Goal: Task Accomplishment & Management: Manage account settings

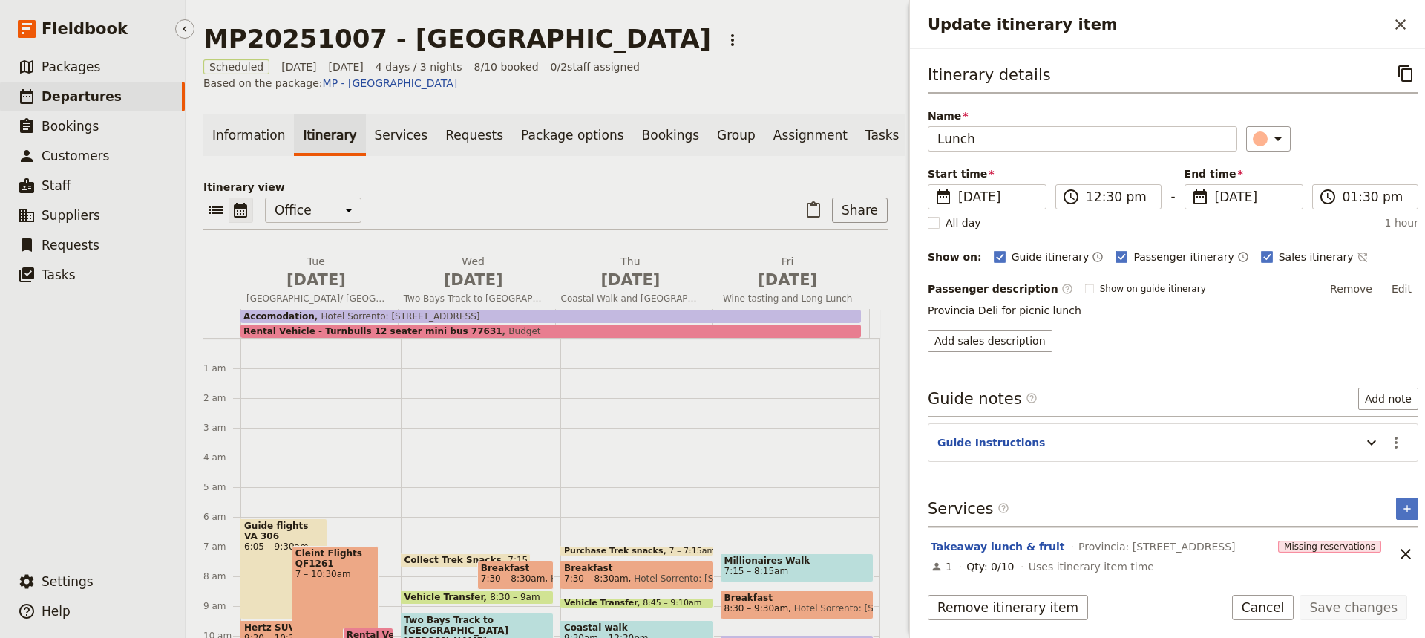
scroll to position [228, 0]
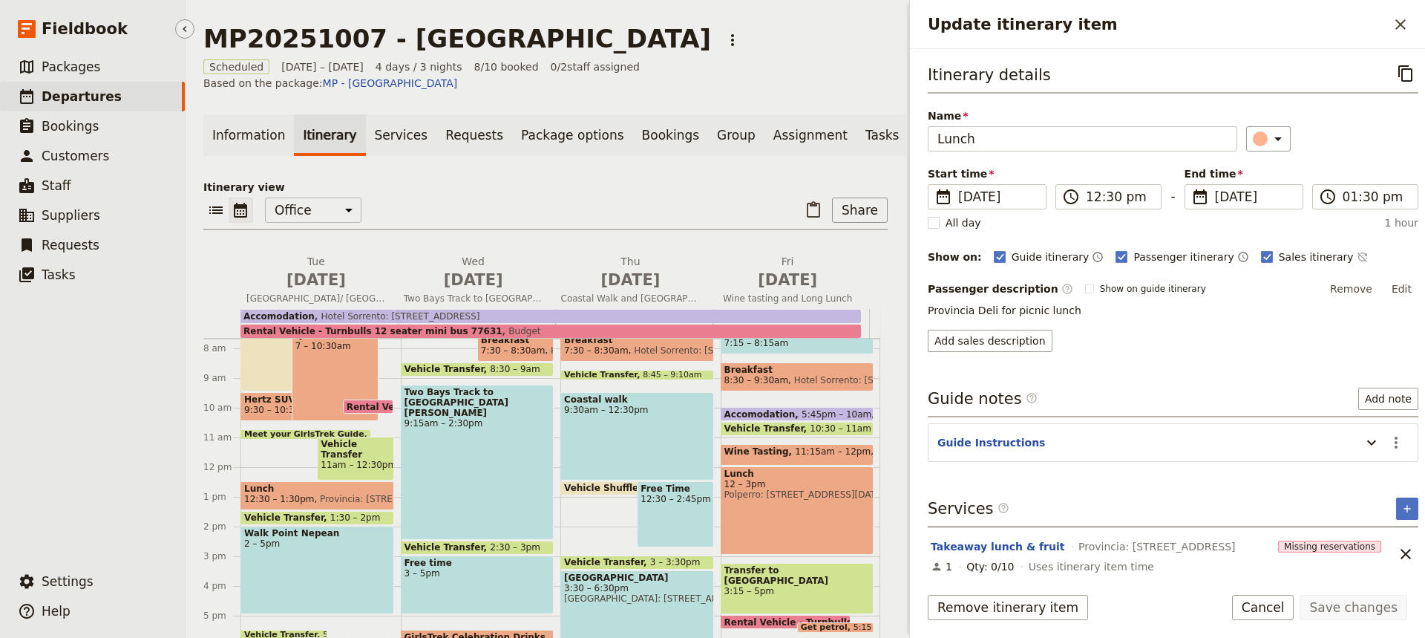
click at [79, 95] on span "Departures" at bounding box center [82, 96] width 80 height 15
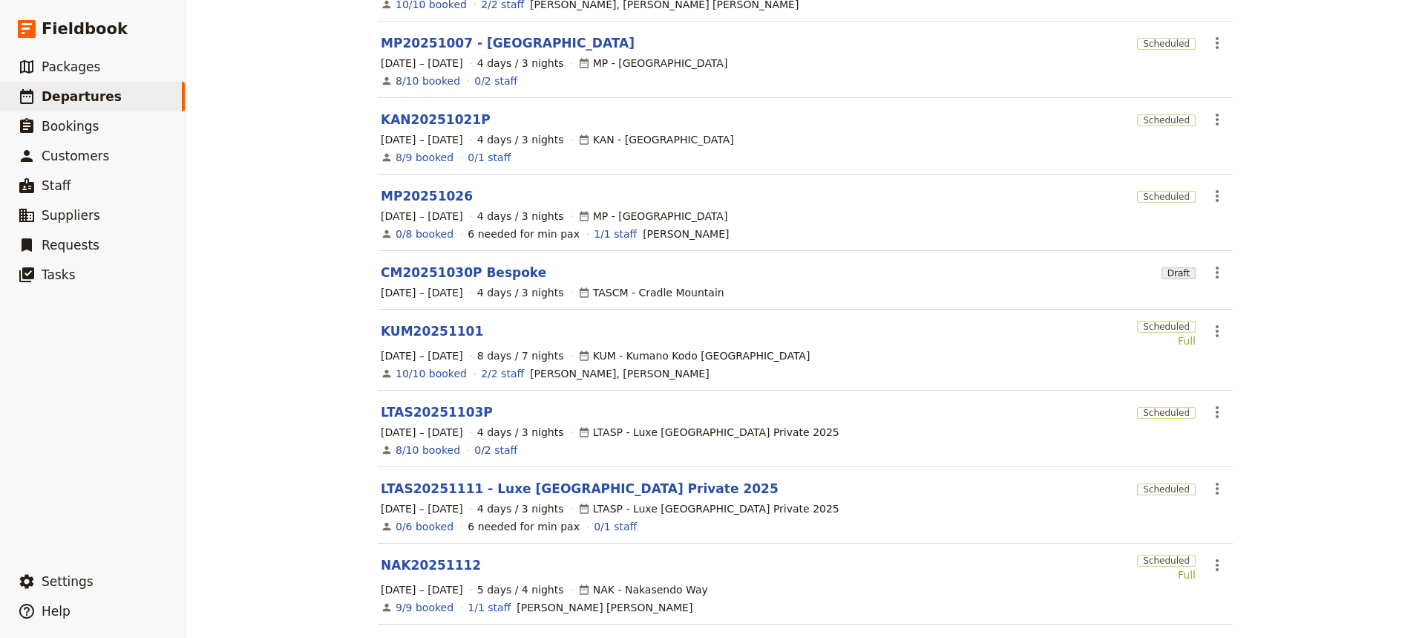
scroll to position [344, 0]
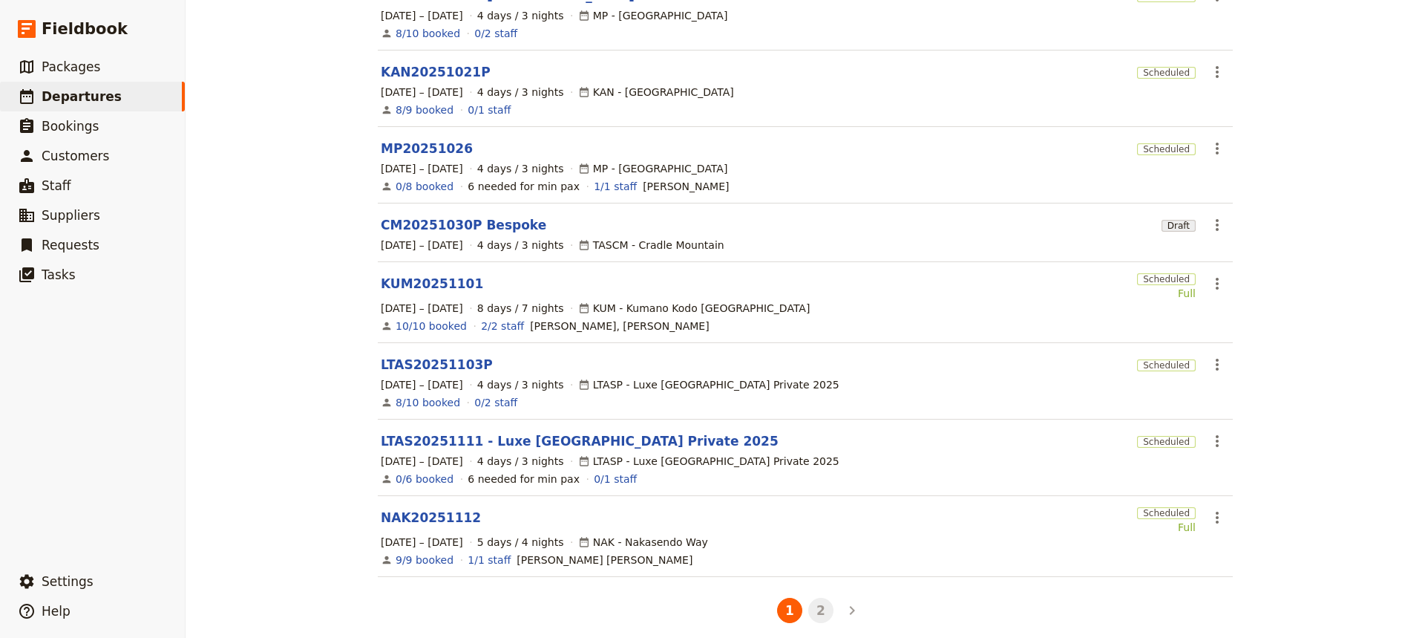
click at [815, 603] on button "2" at bounding box center [820, 610] width 25 height 25
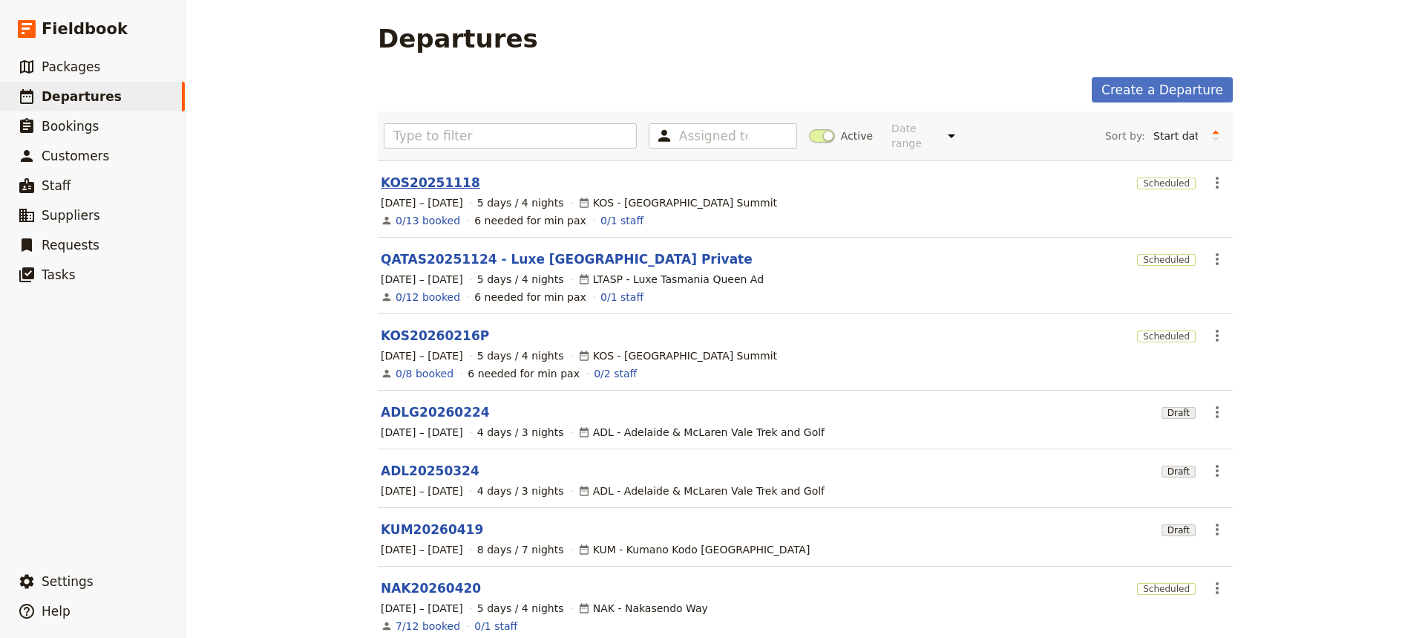
click at [420, 174] on link "KOS20251118" at bounding box center [430, 183] width 99 height 18
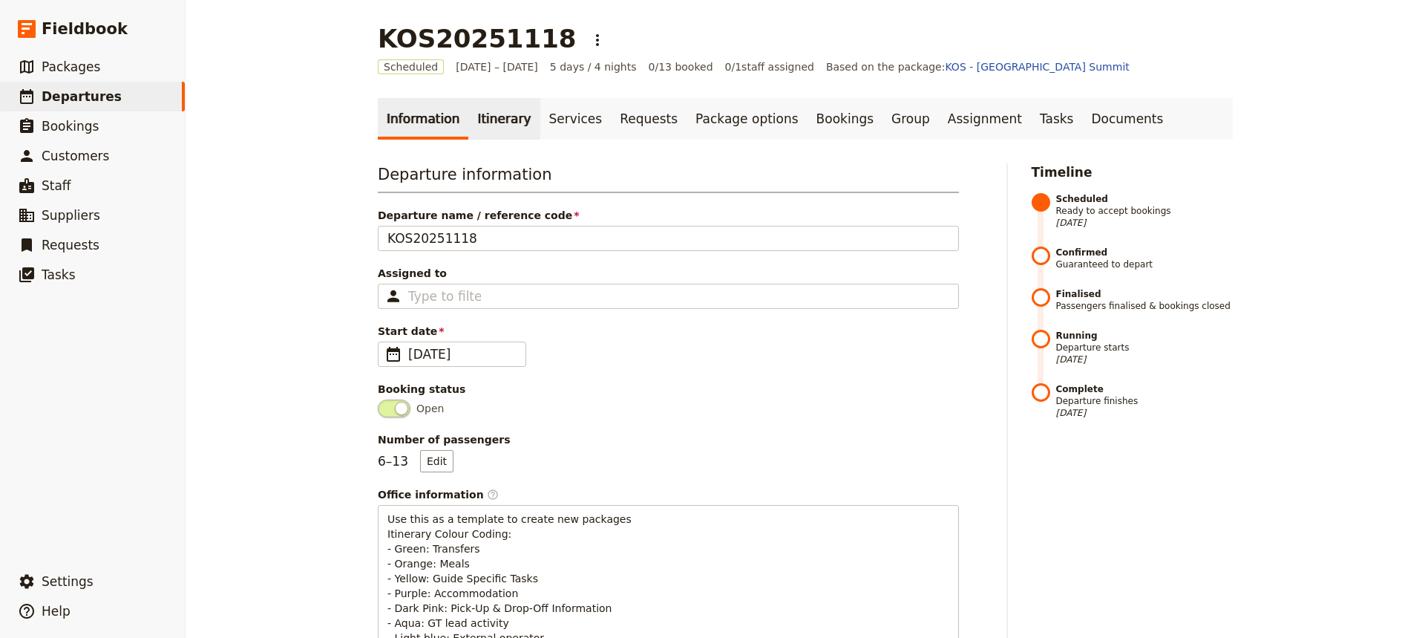
click at [490, 116] on link "Itinerary" at bounding box center [503, 119] width 71 height 42
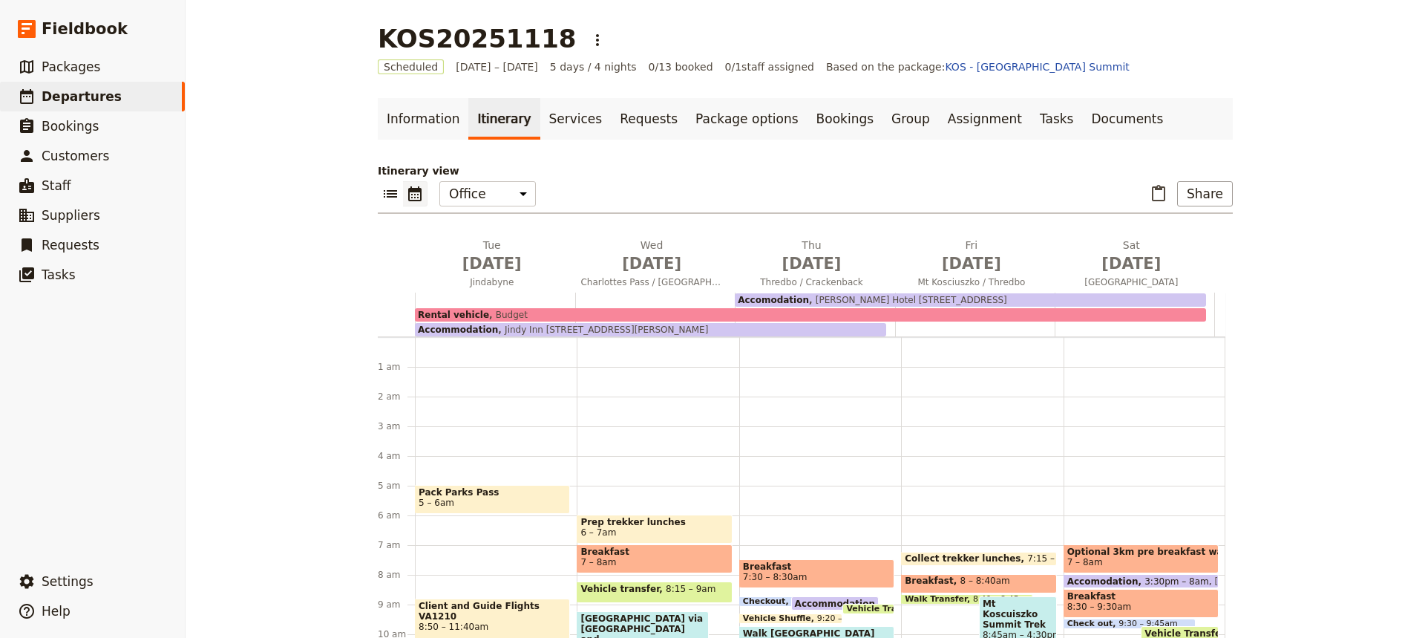
scroll to position [134, 0]
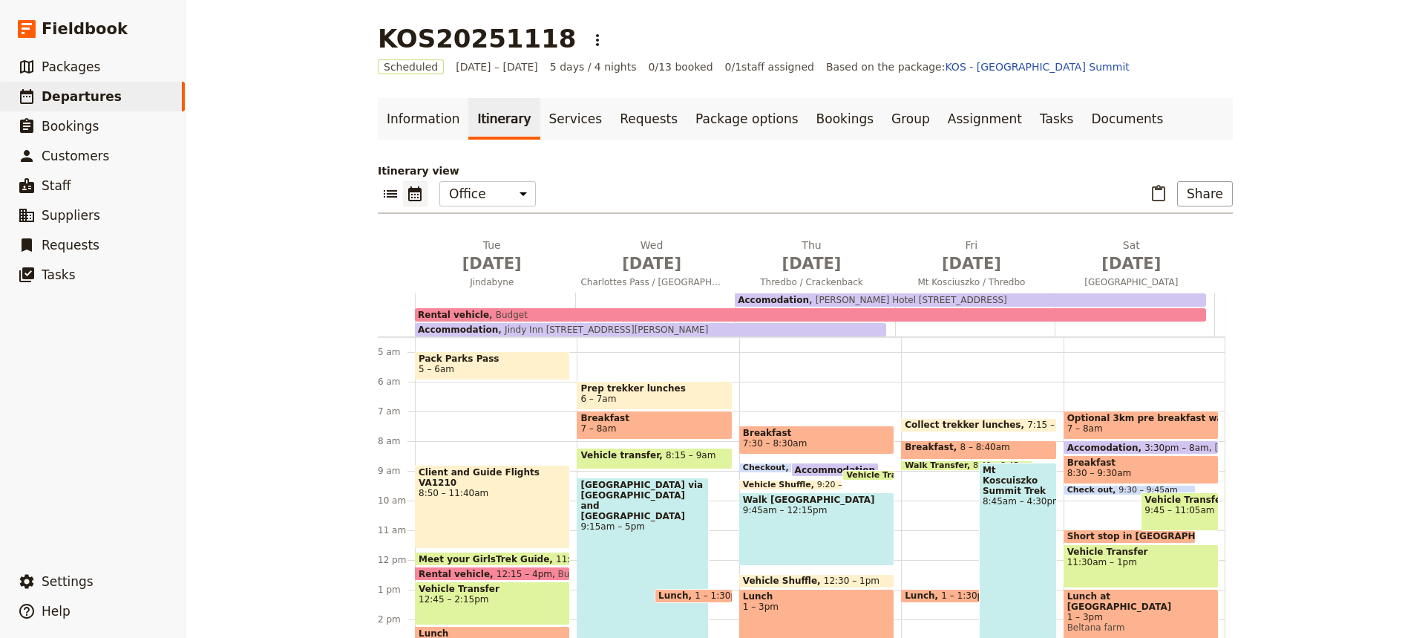
click at [947, 428] on span at bounding box center [979, 428] width 154 height 6
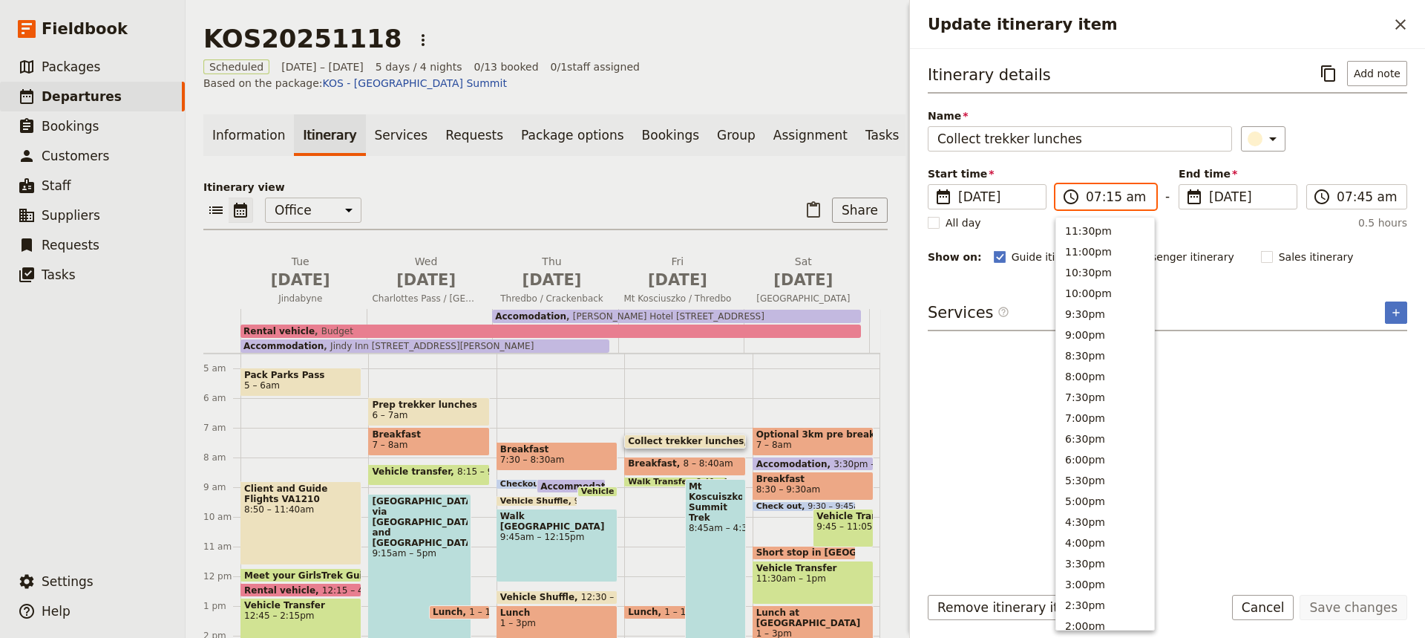
scroll to position [592, 0]
click at [1112, 197] on input "07:15 am" at bounding box center [1116, 197] width 61 height 18
click at [1077, 324] on button "7:00am" at bounding box center [1105, 325] width 98 height 21
type input "07:00 am"
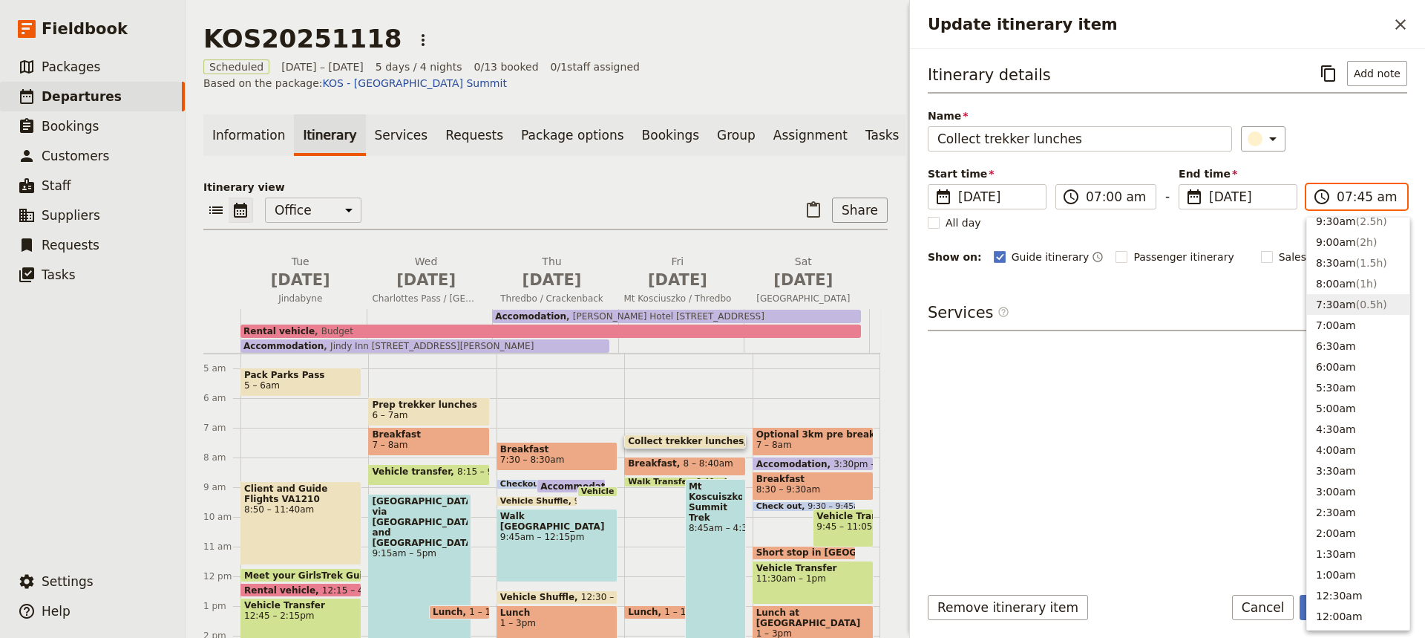
click at [1355, 202] on input "07:45 am" at bounding box center [1367, 197] width 61 height 18
click at [1330, 309] on button "7:30am ( 0.5h )" at bounding box center [1358, 310] width 102 height 21
type input "07:30 am"
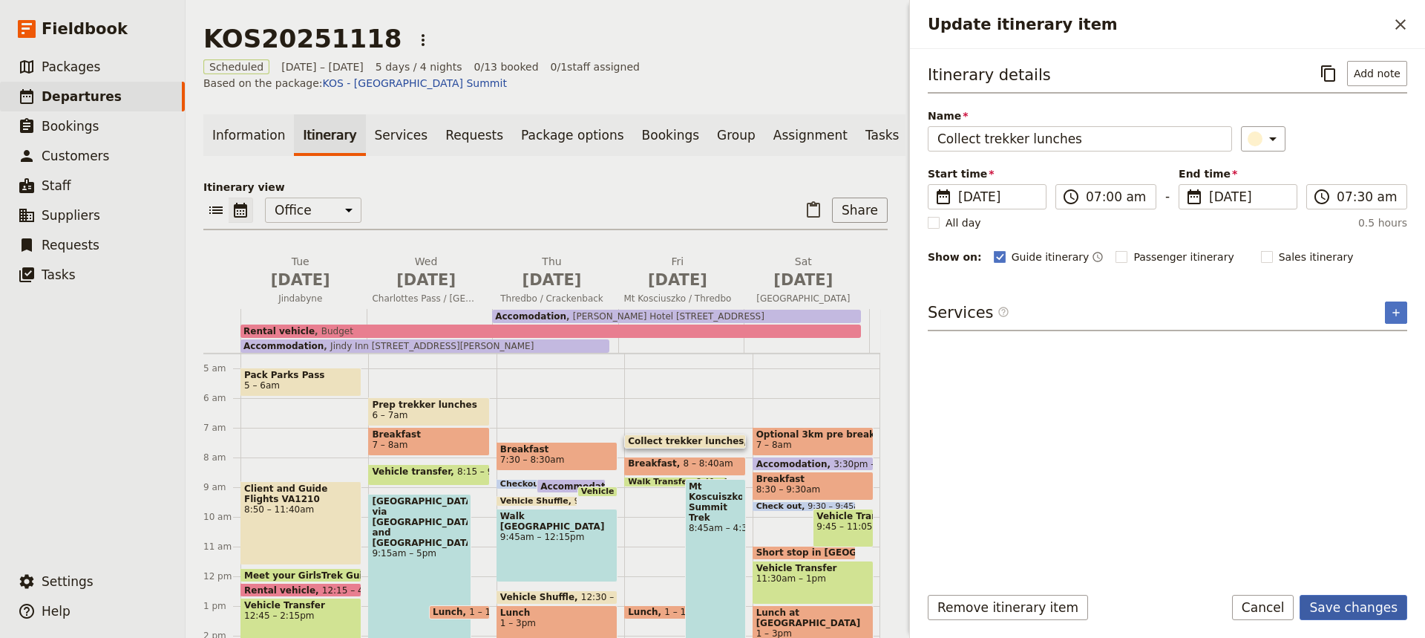
click at [1342, 604] on button "Save changes" at bounding box center [1354, 607] width 108 height 25
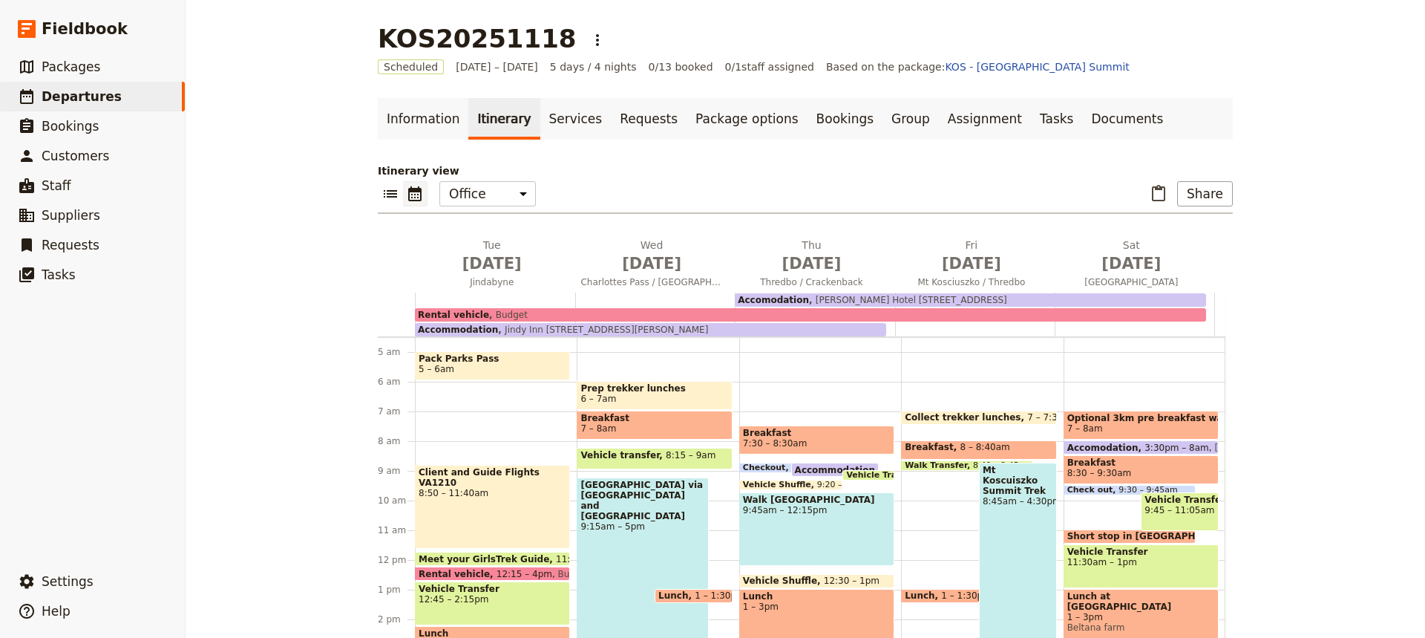
click at [915, 428] on div "Collect trekker lunches 7 – 7:30am Breakfast 8 – 8:40am Walk Transfer 8:40 – 8:…" at bounding box center [982, 559] width 162 height 713
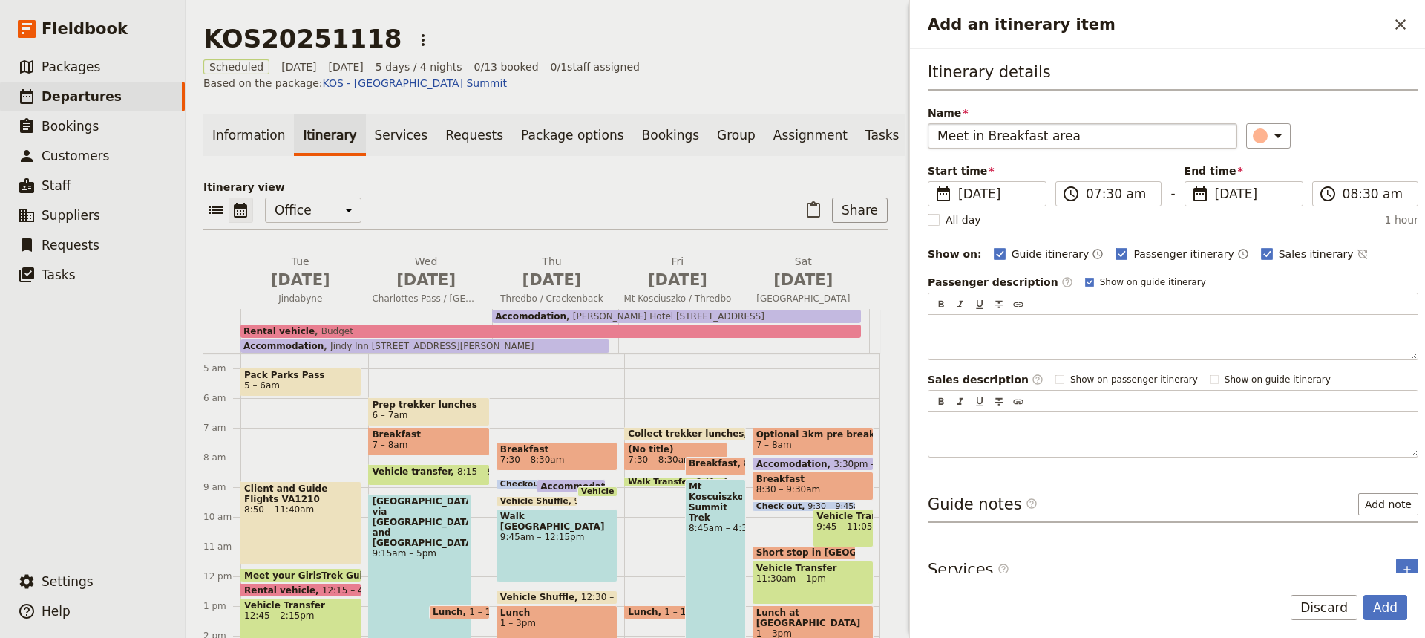
click at [991, 137] on input "Meet in Breakfast area" at bounding box center [1083, 135] width 310 height 25
click at [1036, 137] on input "Meet in breakfast area" at bounding box center [1083, 135] width 310 height 25
click at [1048, 140] on input "Meet in lobby area" at bounding box center [1083, 135] width 310 height 25
click at [1047, 135] on input "Meet in lobby area for" at bounding box center [1083, 135] width 310 height 25
drag, startPoint x: 1104, startPoint y: 137, endPoint x: 1125, endPoint y: 137, distance: 20.8
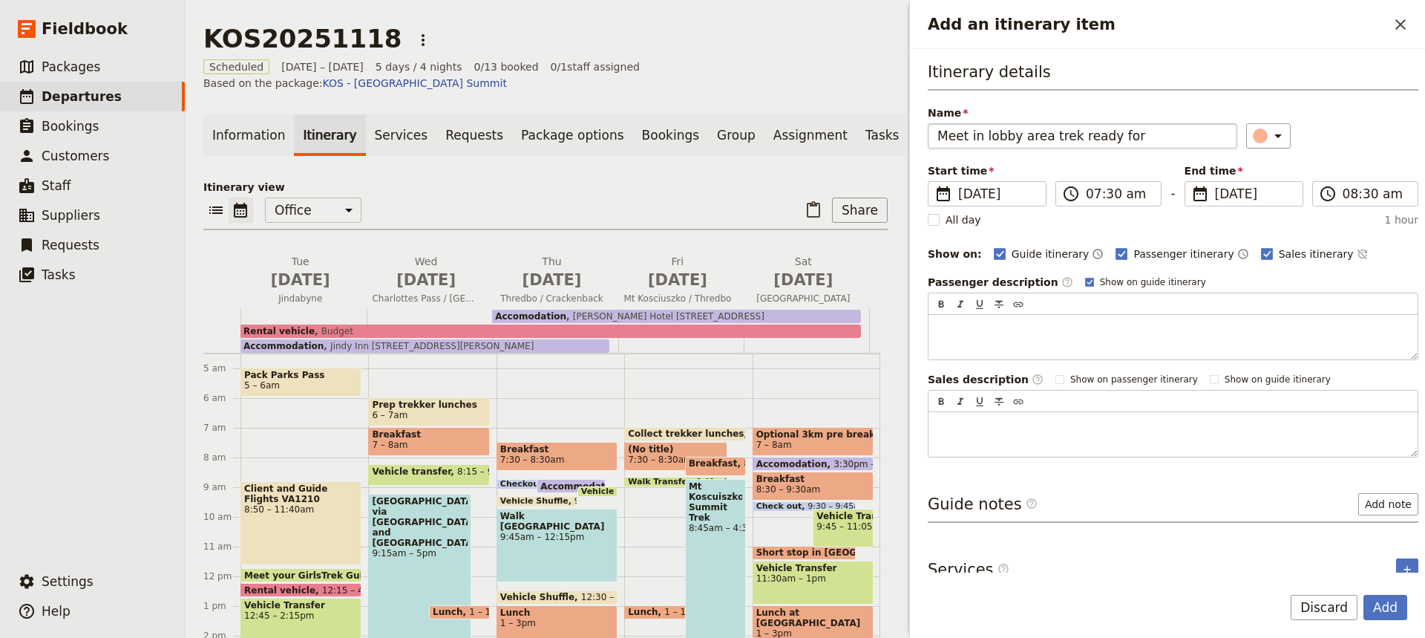
click at [1125, 137] on input "Meet in lobby area trek ready for" at bounding box center [1083, 135] width 310 height 25
type input "Meet in lobby area trek ready"
click at [1358, 196] on input "08:30 am" at bounding box center [1376, 194] width 66 height 18
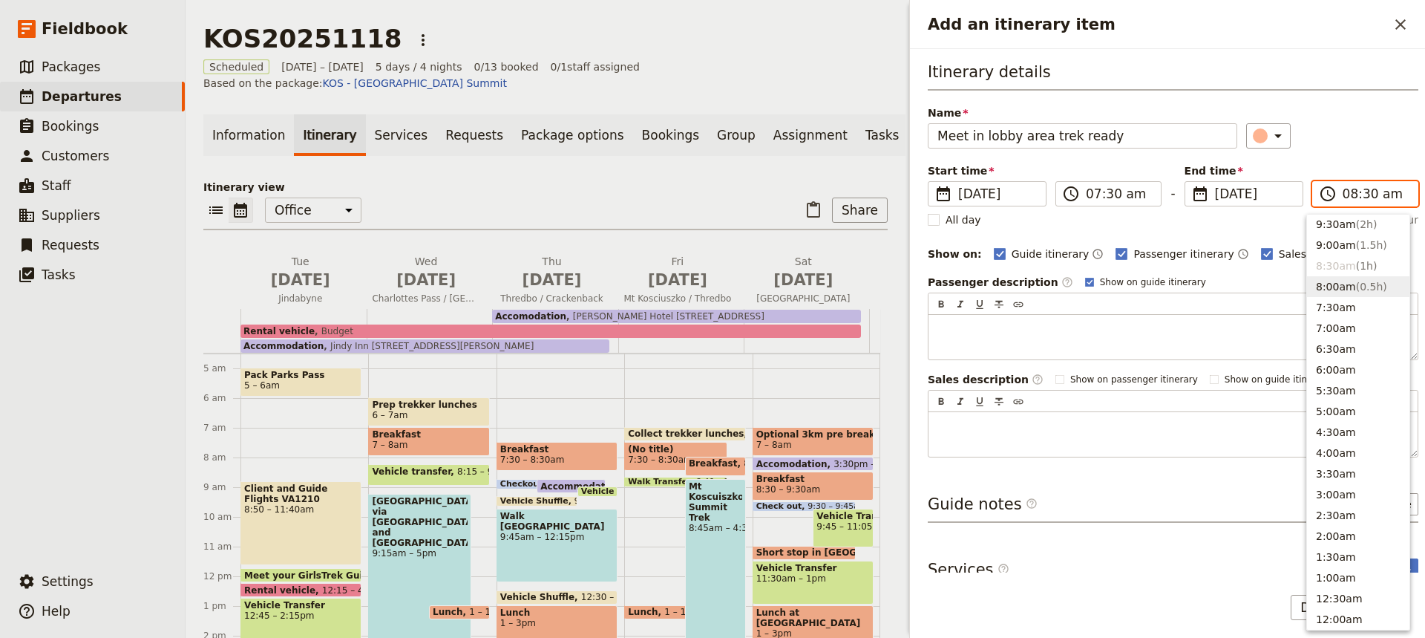
click at [1329, 284] on button "8:00am ( 0.5h )" at bounding box center [1358, 286] width 102 height 21
type input "08:00 am"
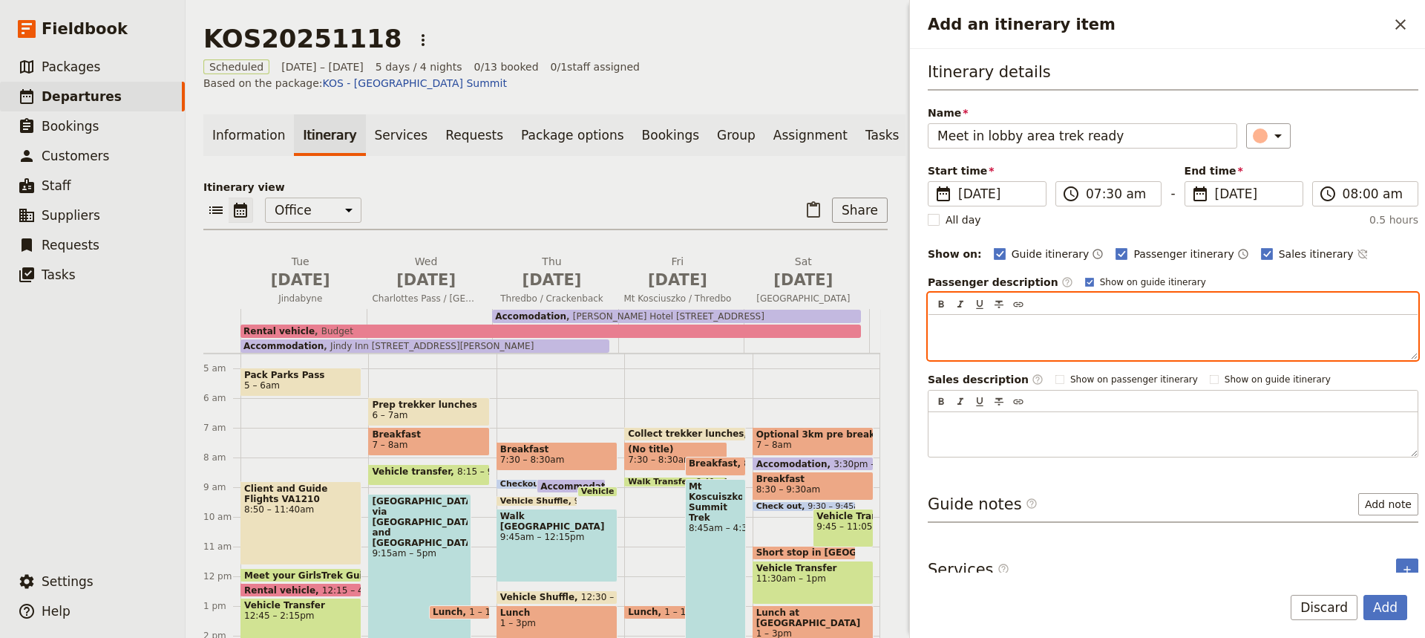
click at [935, 323] on div "Add an itinerary item" at bounding box center [1173, 337] width 489 height 45
click at [996, 330] on span "Meet trek redy, with back pack and water" at bounding box center [1046, 328] width 217 height 12
click at [1140, 329] on p "Meet trek ready, with back pack and water" at bounding box center [1173, 328] width 471 height 15
click at [1238, 330] on span "Meet trek ready, with back pack and water to get pack lunch and stretch." at bounding box center [1129, 328] width 382 height 12
click at [1284, 329] on span "Meet trek ready, with back pack and water to get pack lunch and do stretch." at bounding box center [1137, 328] width 399 height 12
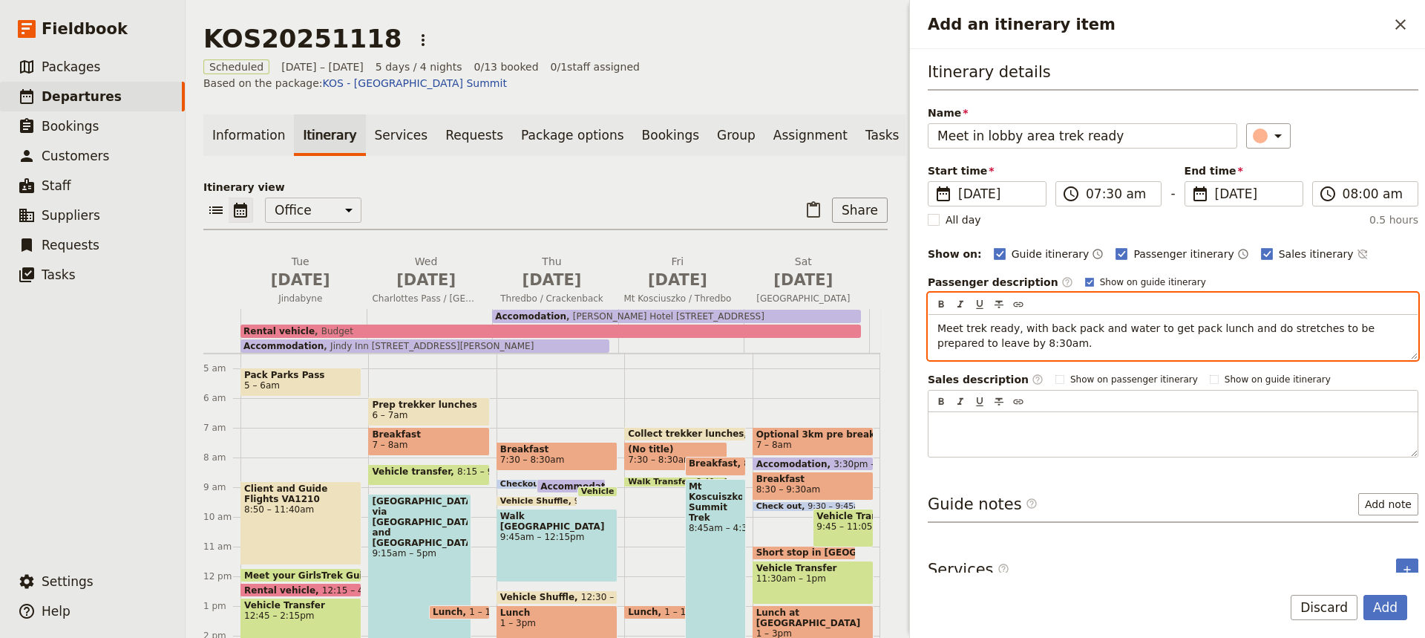
click at [958, 328] on span "Meet trek ready, with back pack and water to get pack lunch and do stretches to…" at bounding box center [1158, 335] width 441 height 27
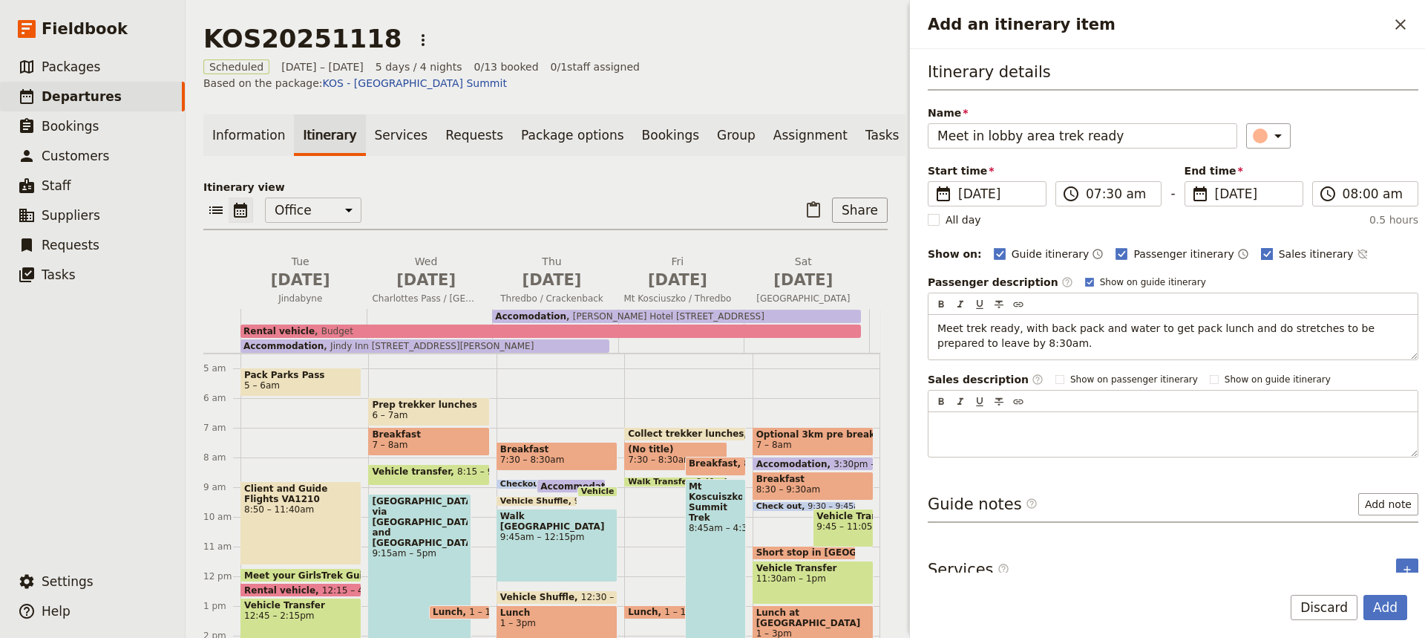
click at [1261, 252] on rect "Add an itinerary item" at bounding box center [1266, 253] width 11 height 11
click at [1261, 246] on input "Sales itinerary" at bounding box center [1261, 246] width 1 height 1
checkbox input "false"
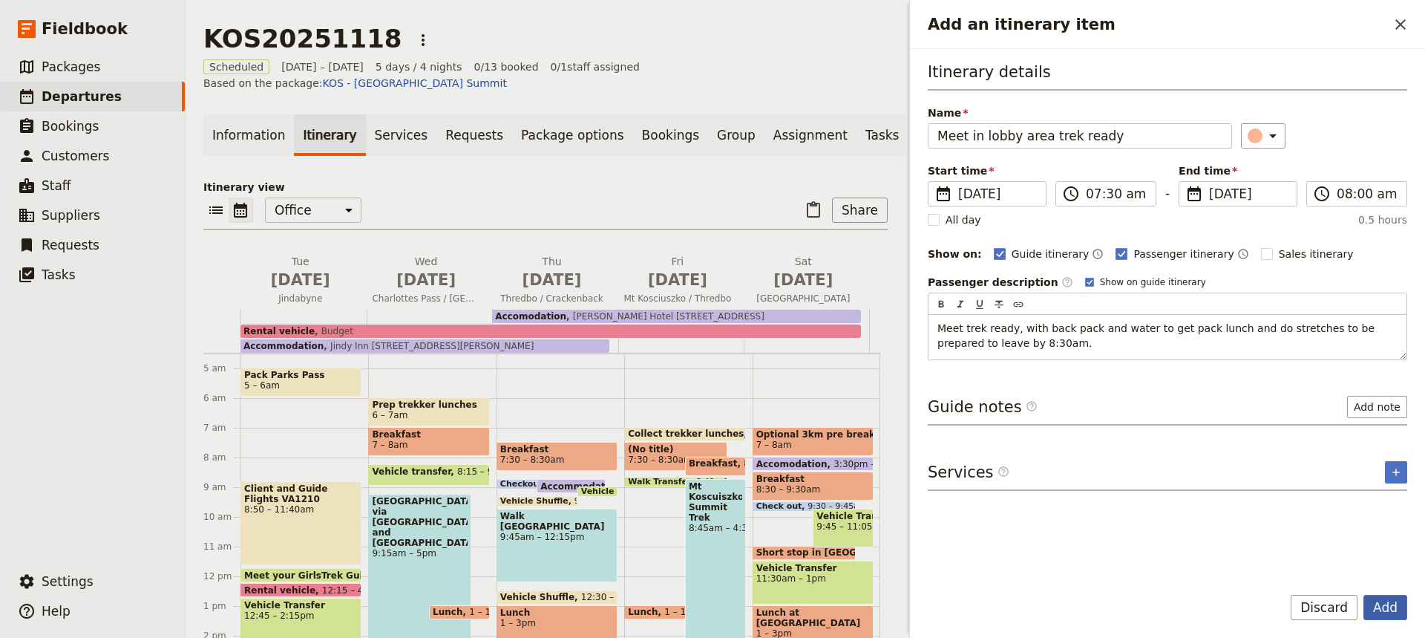
click at [1379, 604] on button "Add" at bounding box center [1386, 607] width 44 height 25
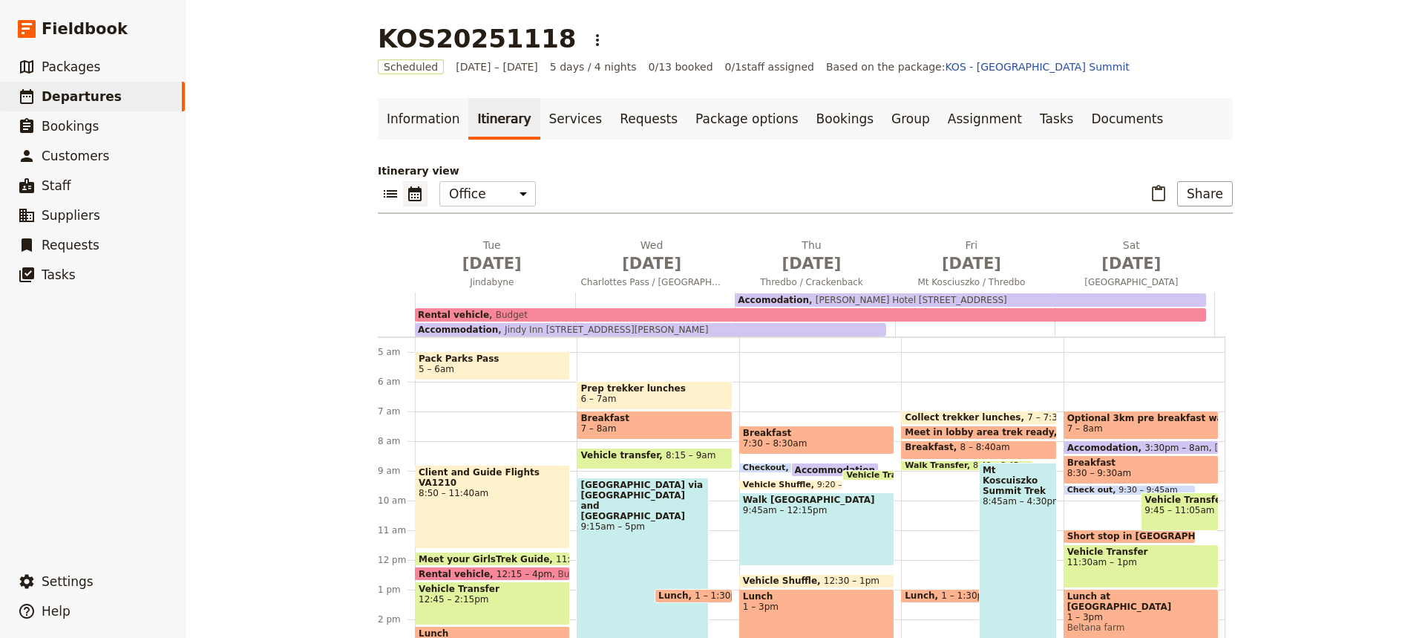
click at [960, 451] on span "8 – 8:40am" at bounding box center [985, 450] width 50 height 16
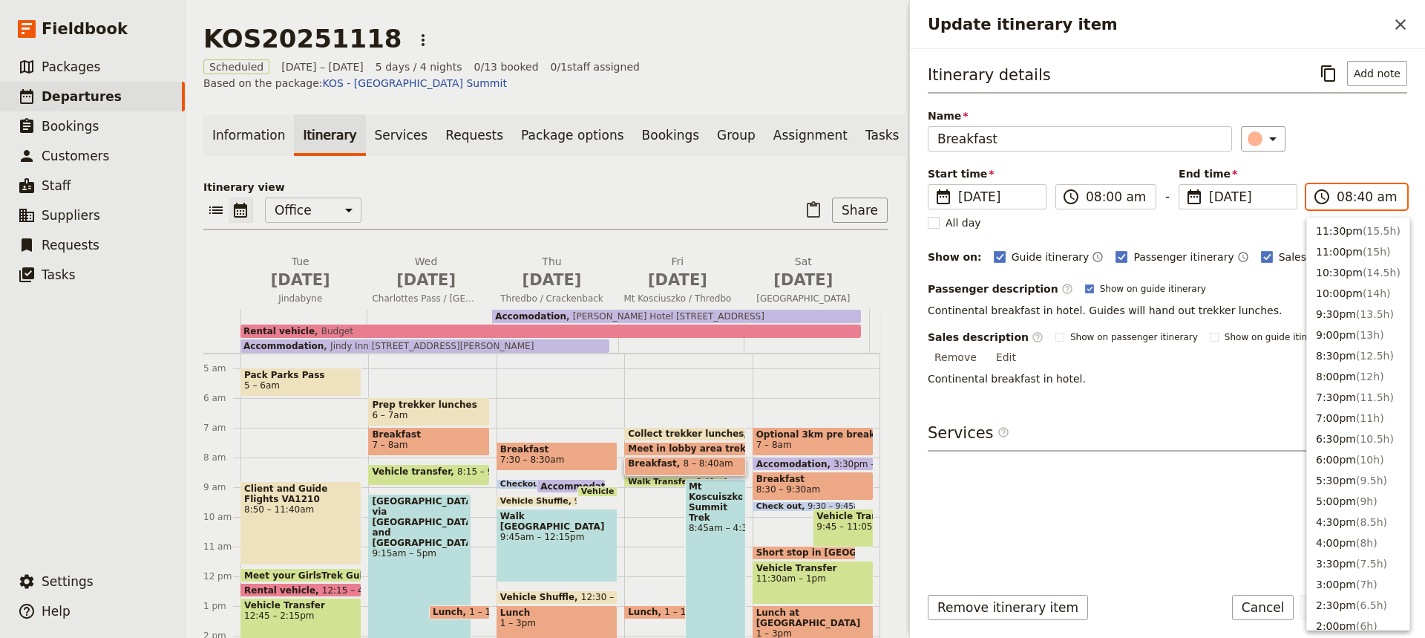
click at [1358, 199] on input "08:40 am" at bounding box center [1367, 197] width 61 height 18
click at [1333, 269] on button "8:30am ( 0.5h )" at bounding box center [1358, 268] width 102 height 21
type input "08:30 am"
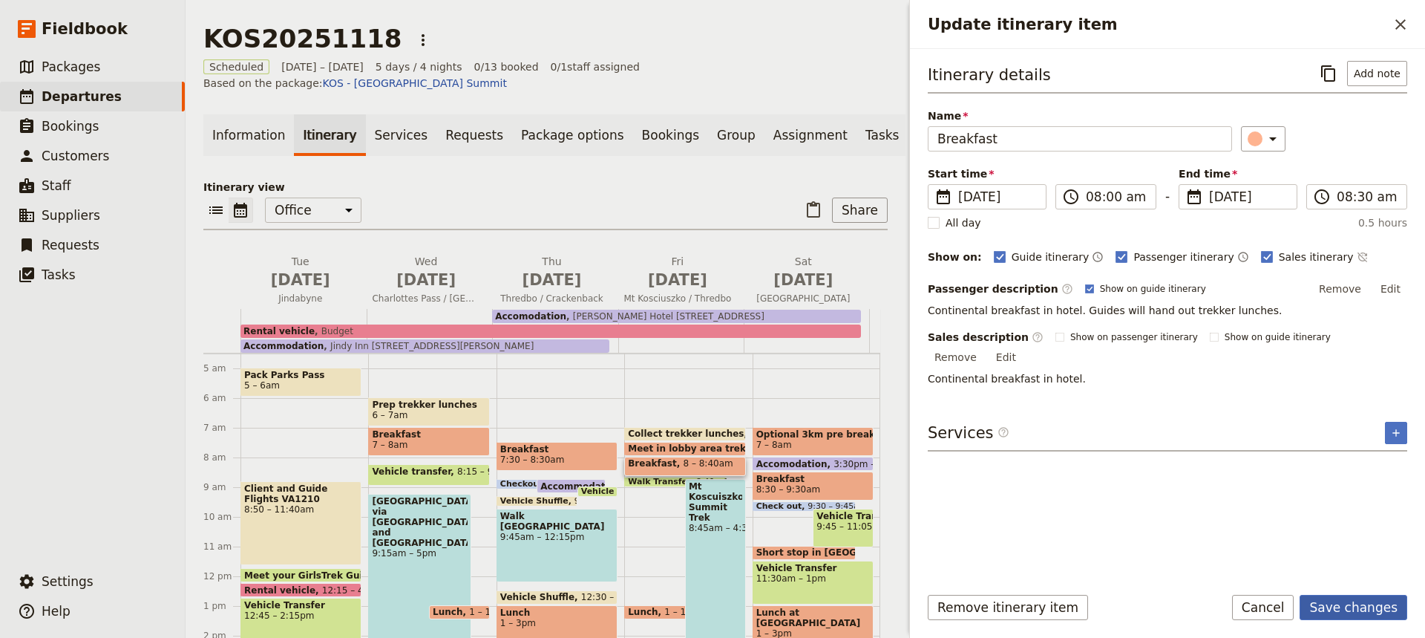
click at [1345, 609] on button "Save changes" at bounding box center [1354, 607] width 108 height 25
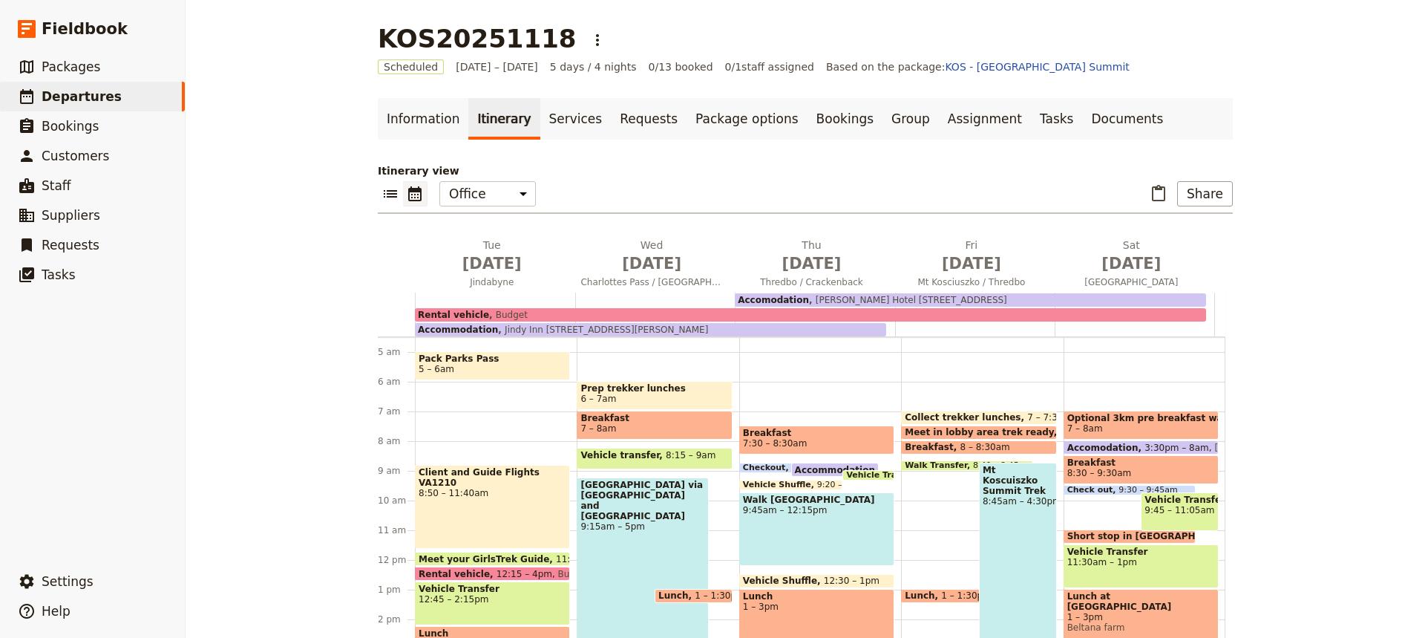
click at [938, 468] on span at bounding box center [967, 467] width 131 height 6
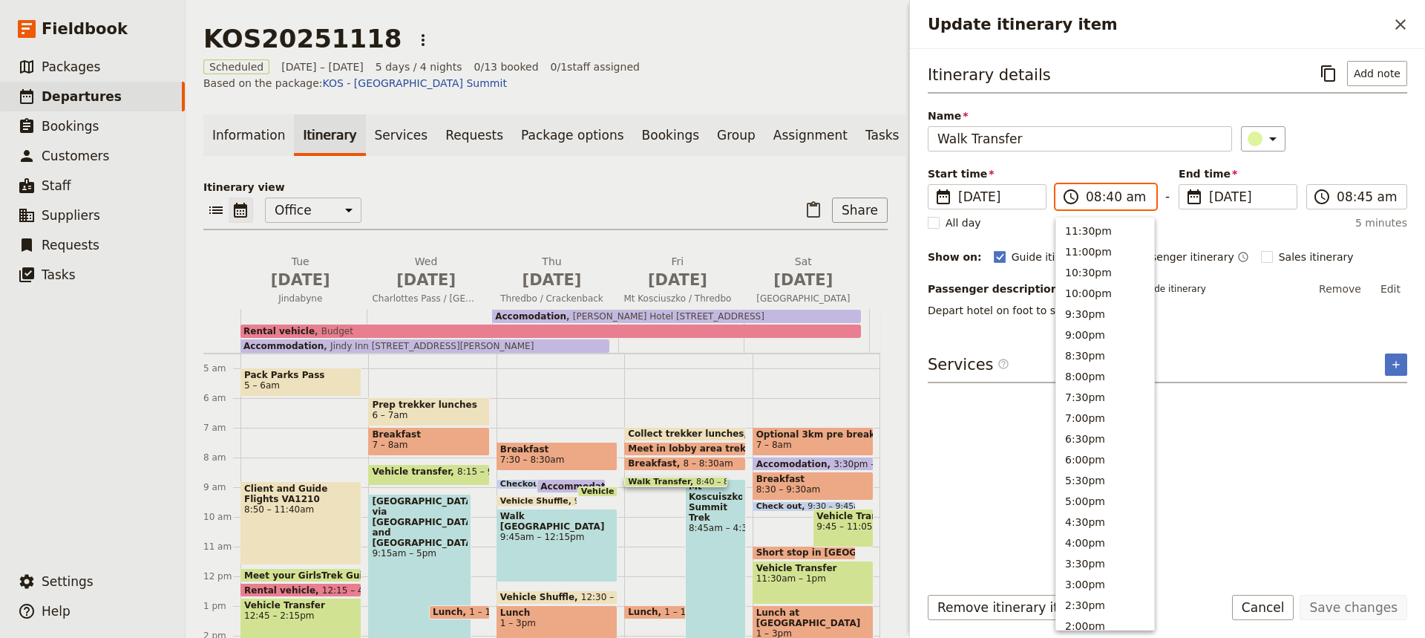
scroll to position [592, 0]
click at [1102, 205] on input "08:40 am" at bounding box center [1116, 197] width 61 height 18
click at [1077, 272] on button "8:30am" at bounding box center [1105, 268] width 98 height 21
type input "08:30 am"
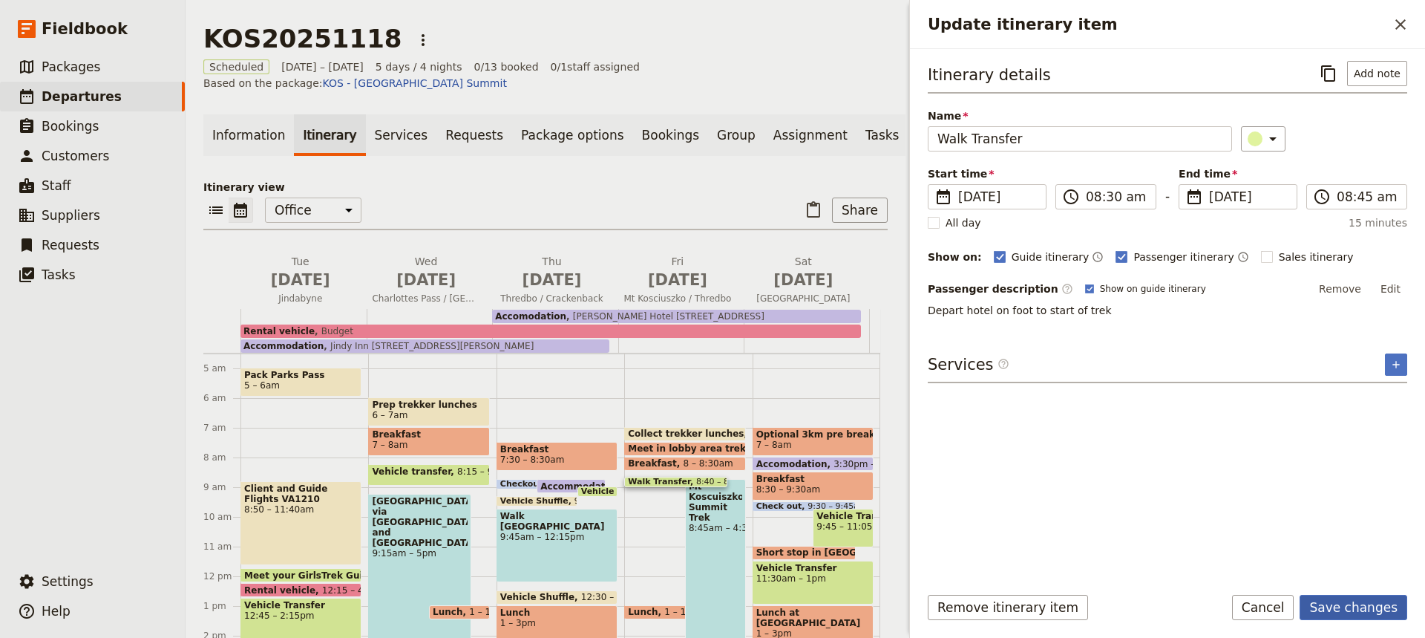
click at [1345, 606] on button "Save changes" at bounding box center [1354, 607] width 108 height 25
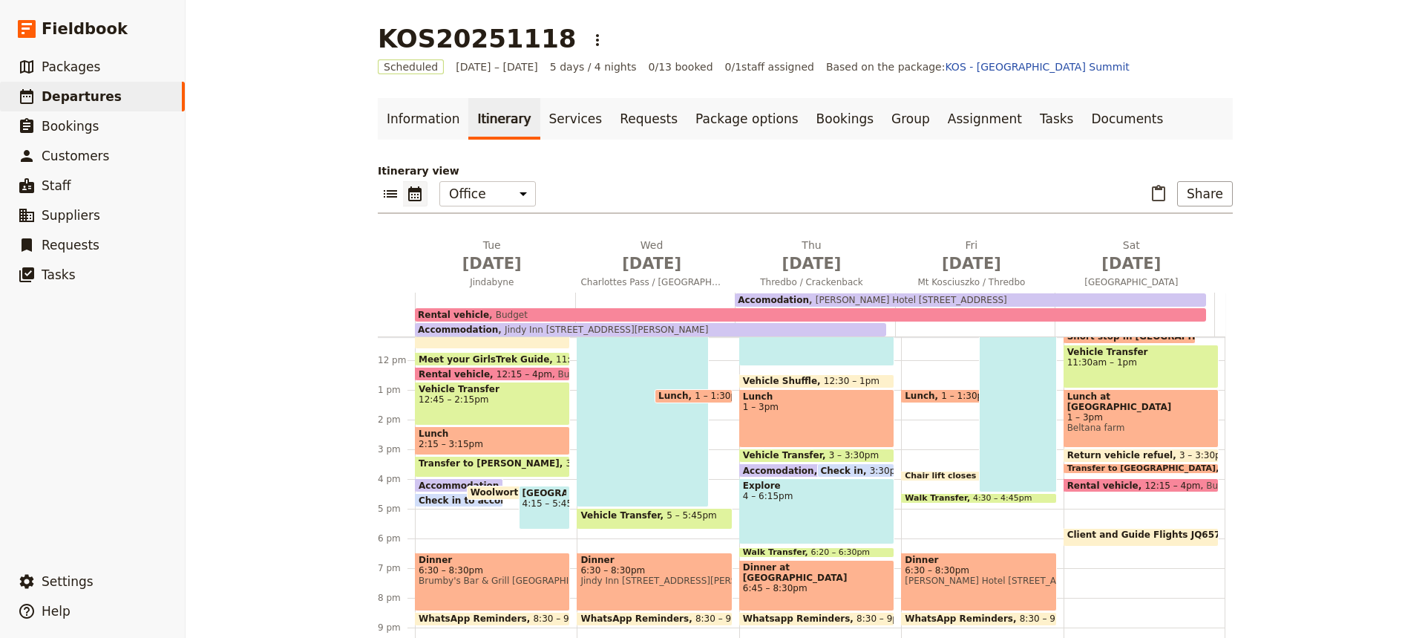
scroll to position [345, 0]
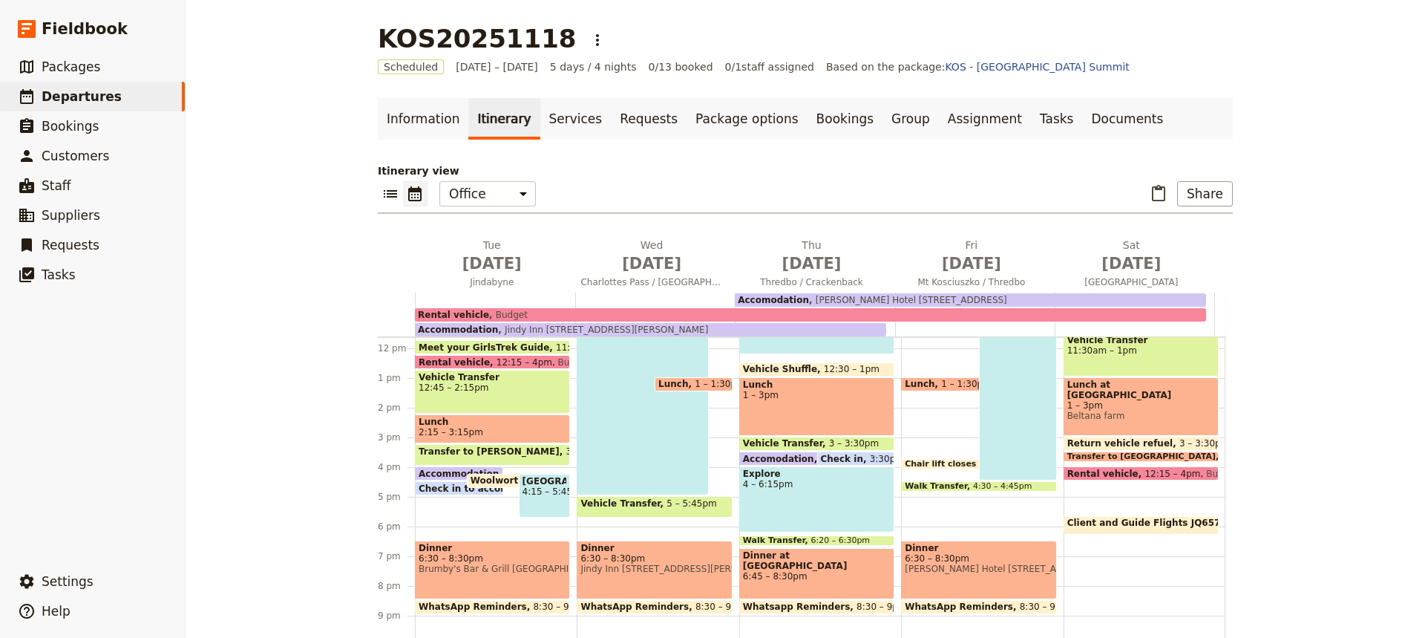
click at [795, 610] on span at bounding box center [817, 610] width 154 height 6
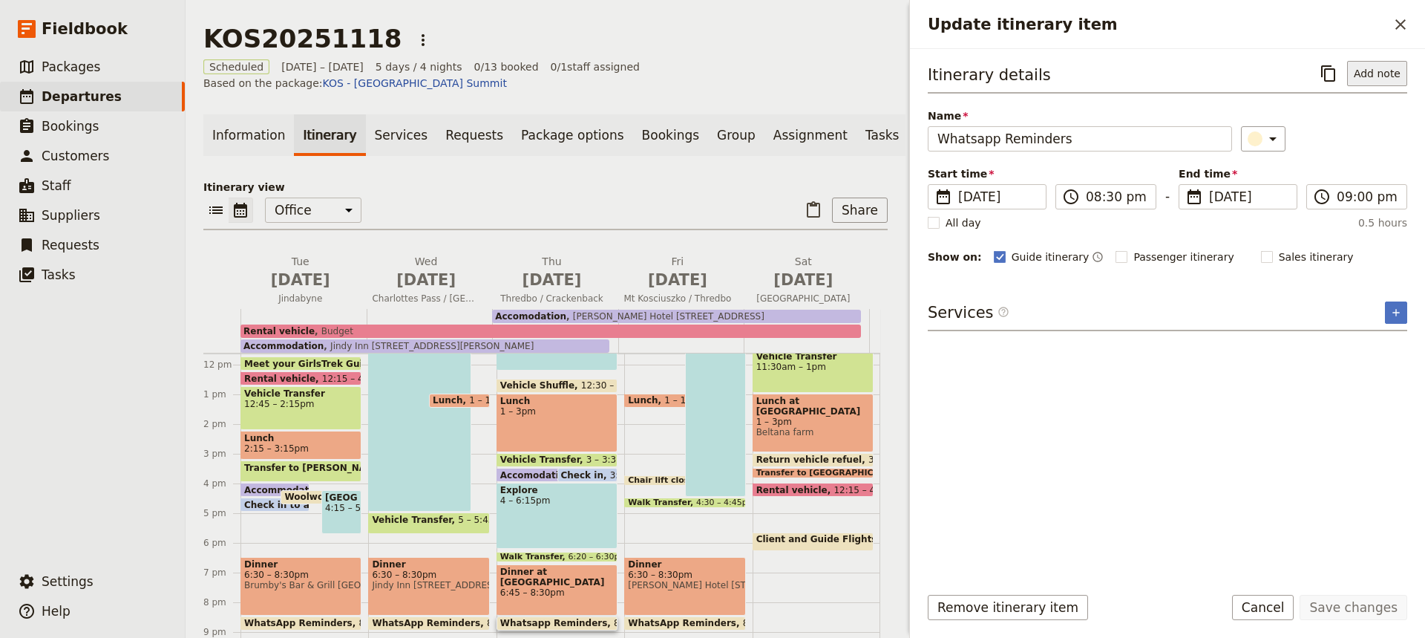
click at [1376, 78] on button "Add note" at bounding box center [1377, 73] width 60 height 25
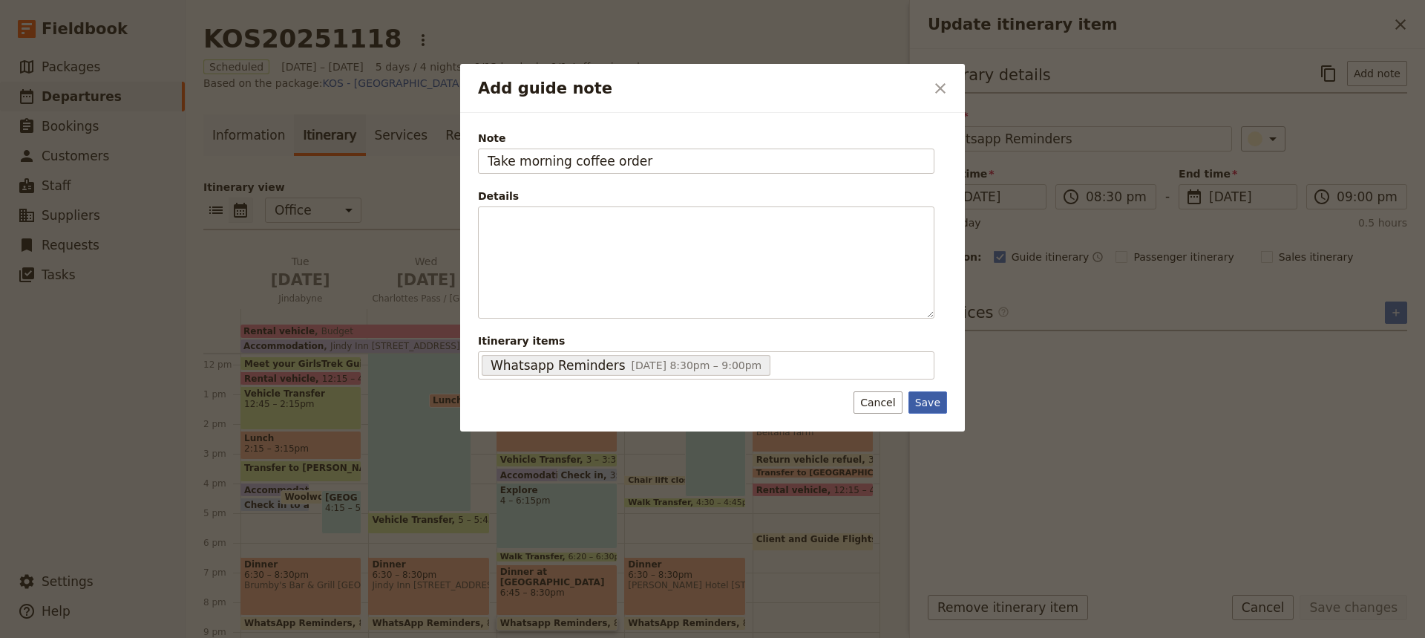
type input "Take morning coffee order"
click at [924, 401] on button "Save" at bounding box center [928, 402] width 39 height 22
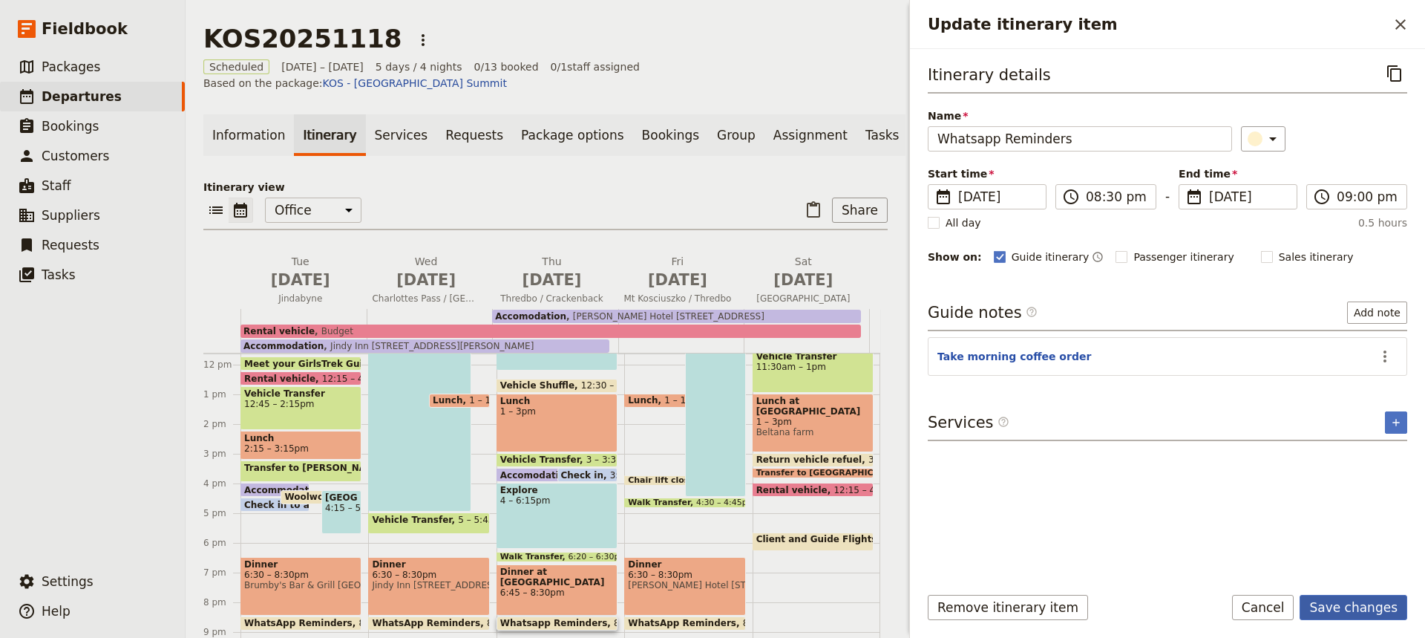
click at [1365, 607] on button "Save changes" at bounding box center [1354, 607] width 108 height 25
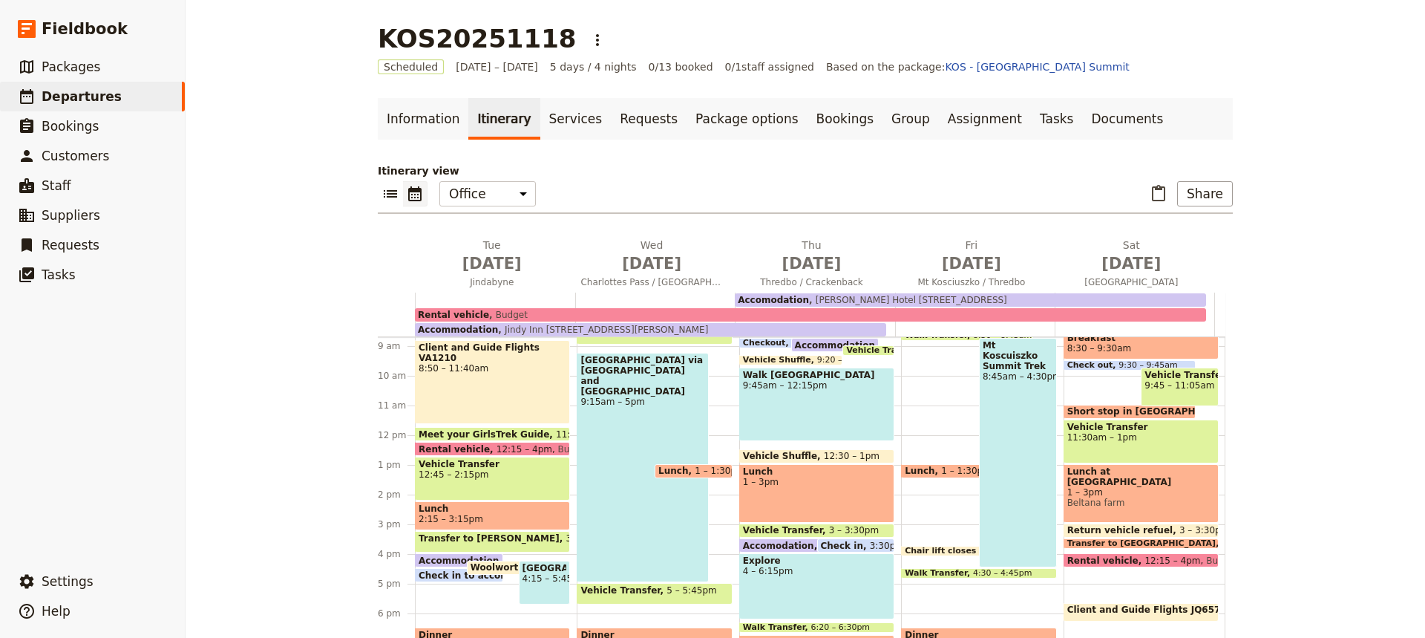
scroll to position [382, 0]
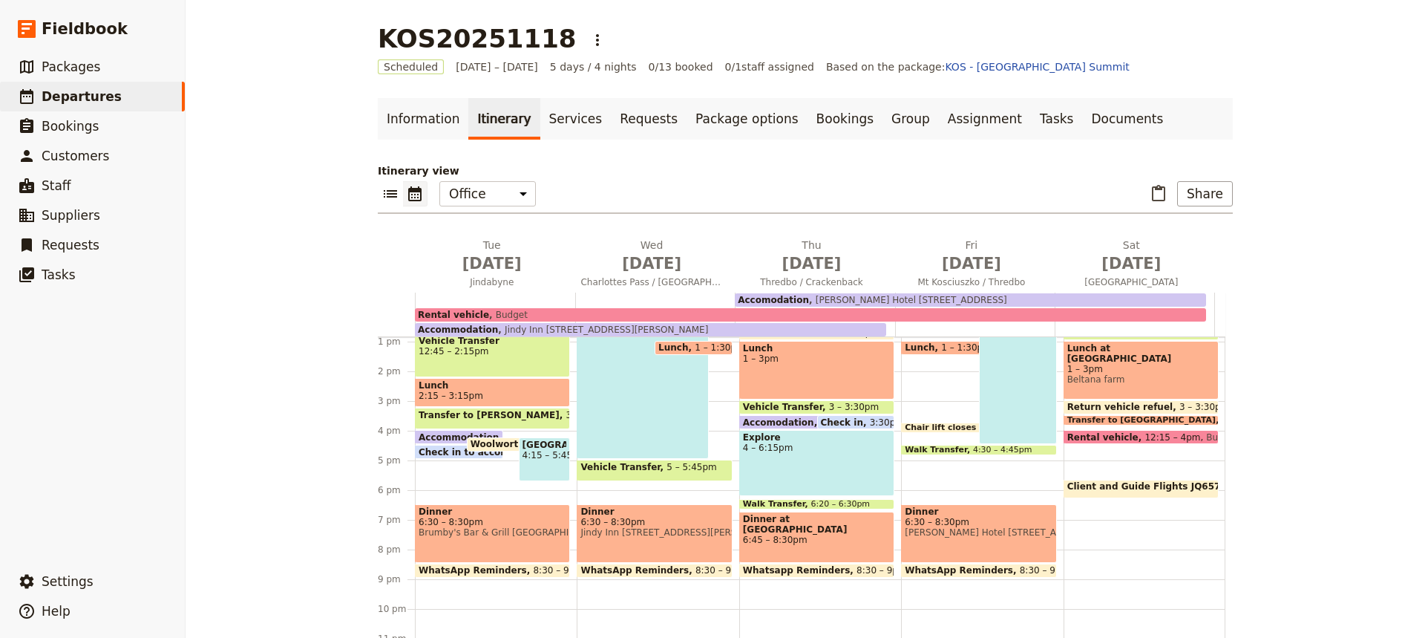
click at [797, 569] on span "Whatsapp Reminders" at bounding box center [800, 570] width 114 height 10
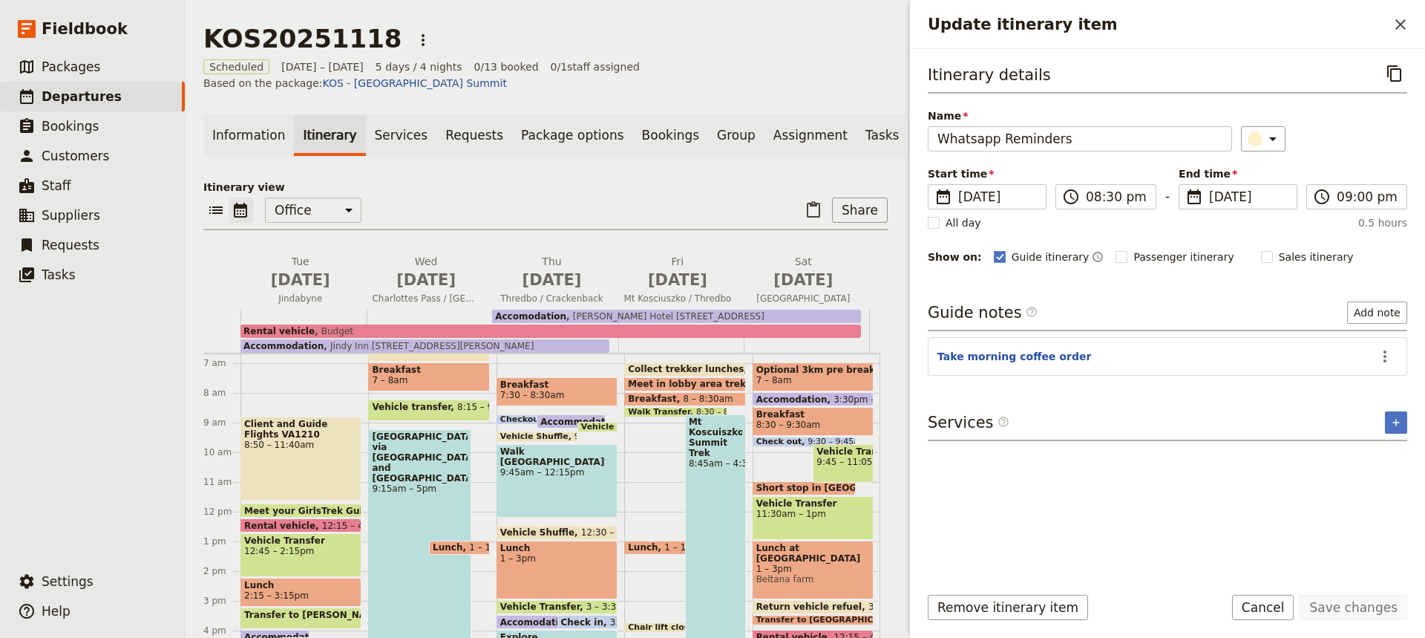
scroll to position [196, 0]
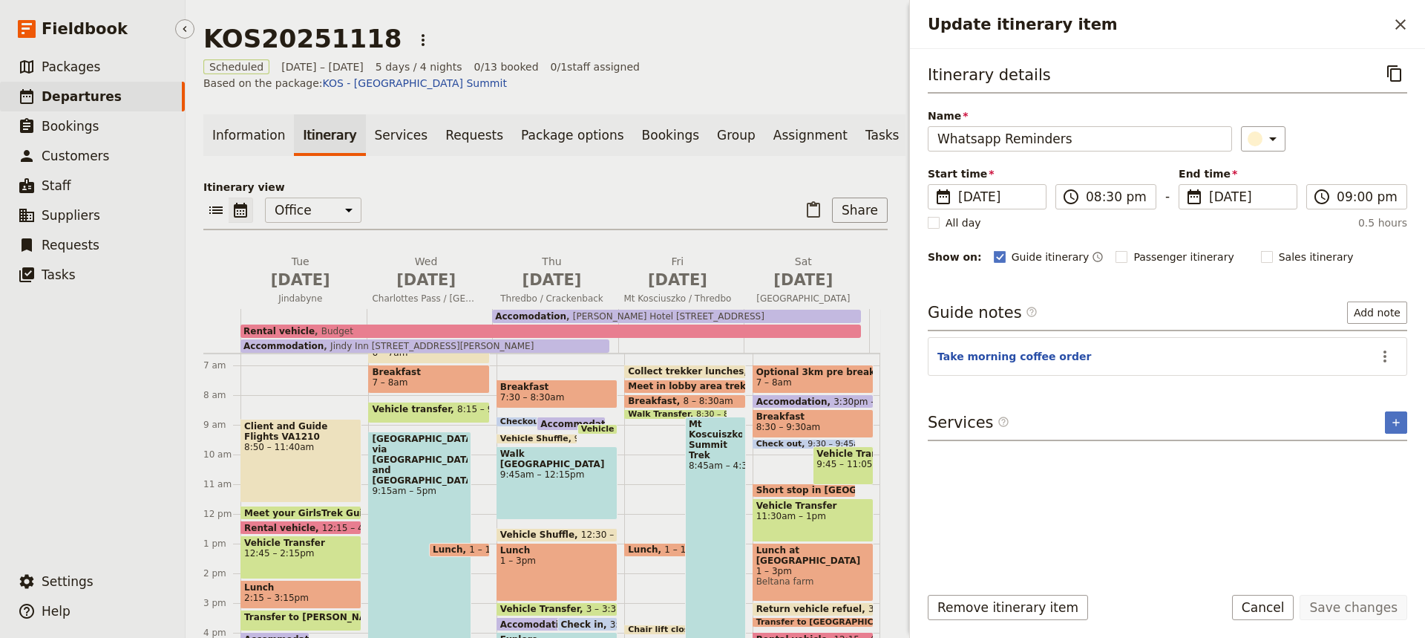
click at [58, 98] on span "Departures" at bounding box center [82, 96] width 80 height 15
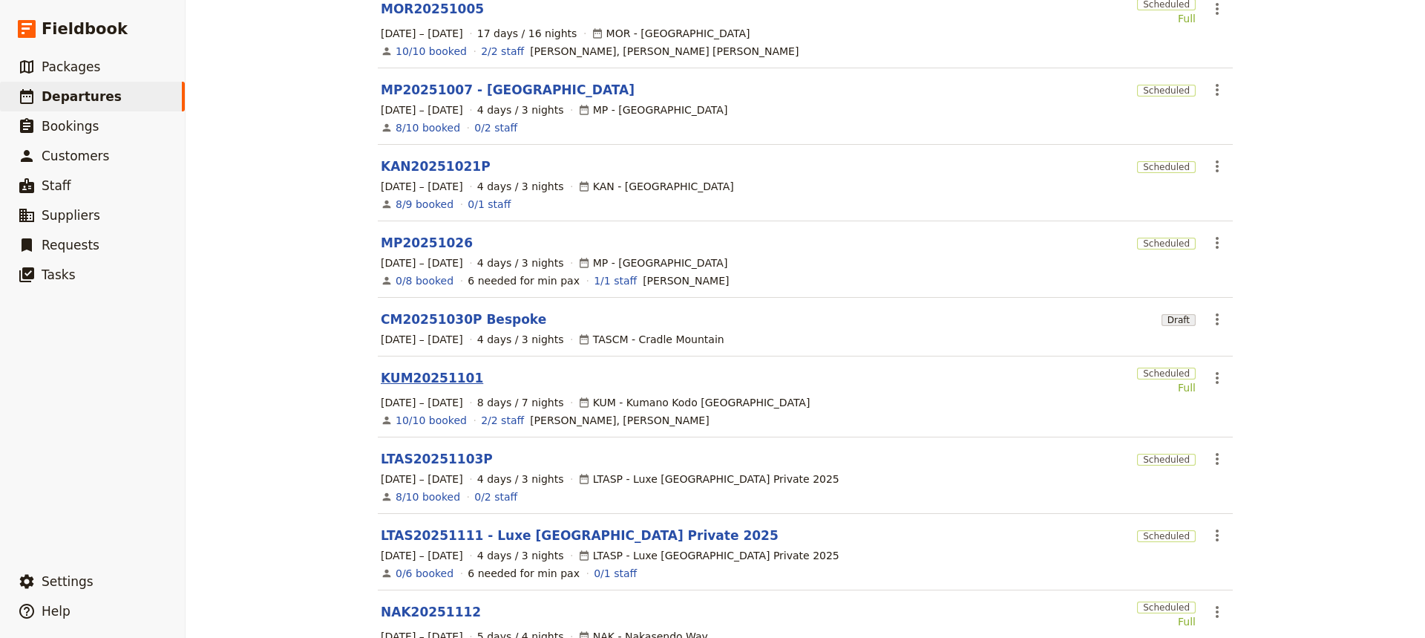
scroll to position [344, 0]
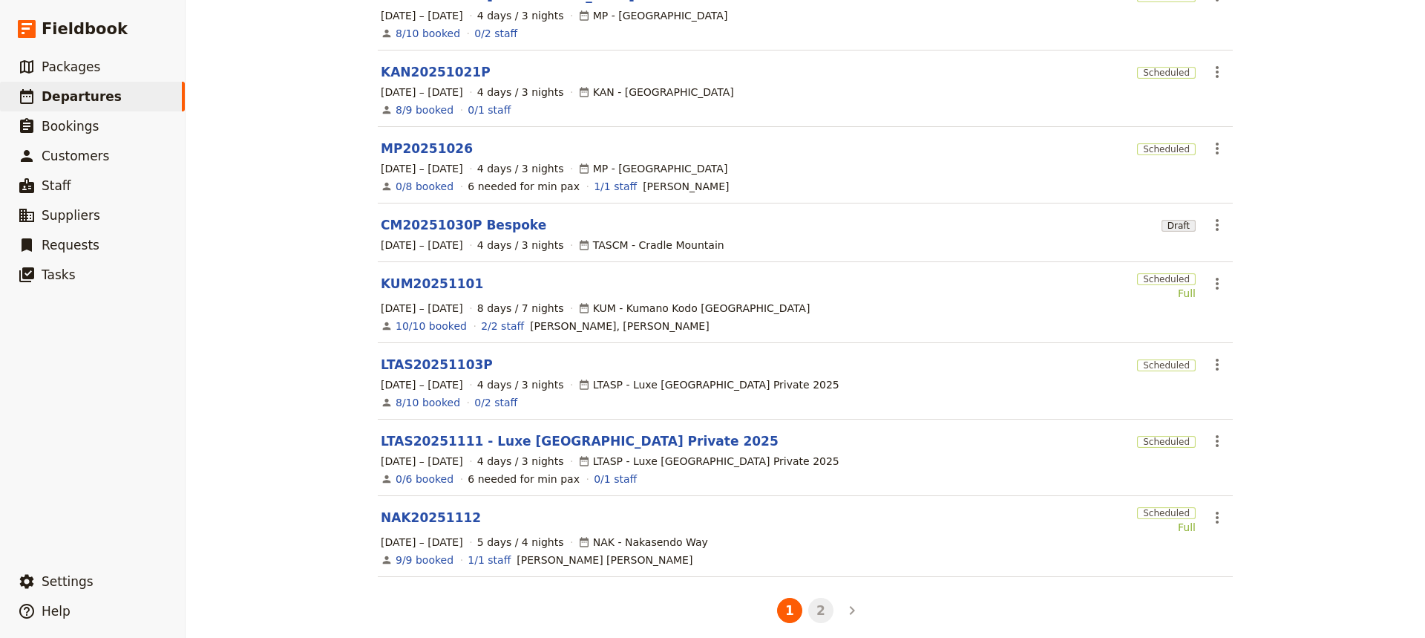
click at [811, 598] on button "2" at bounding box center [820, 610] width 25 height 25
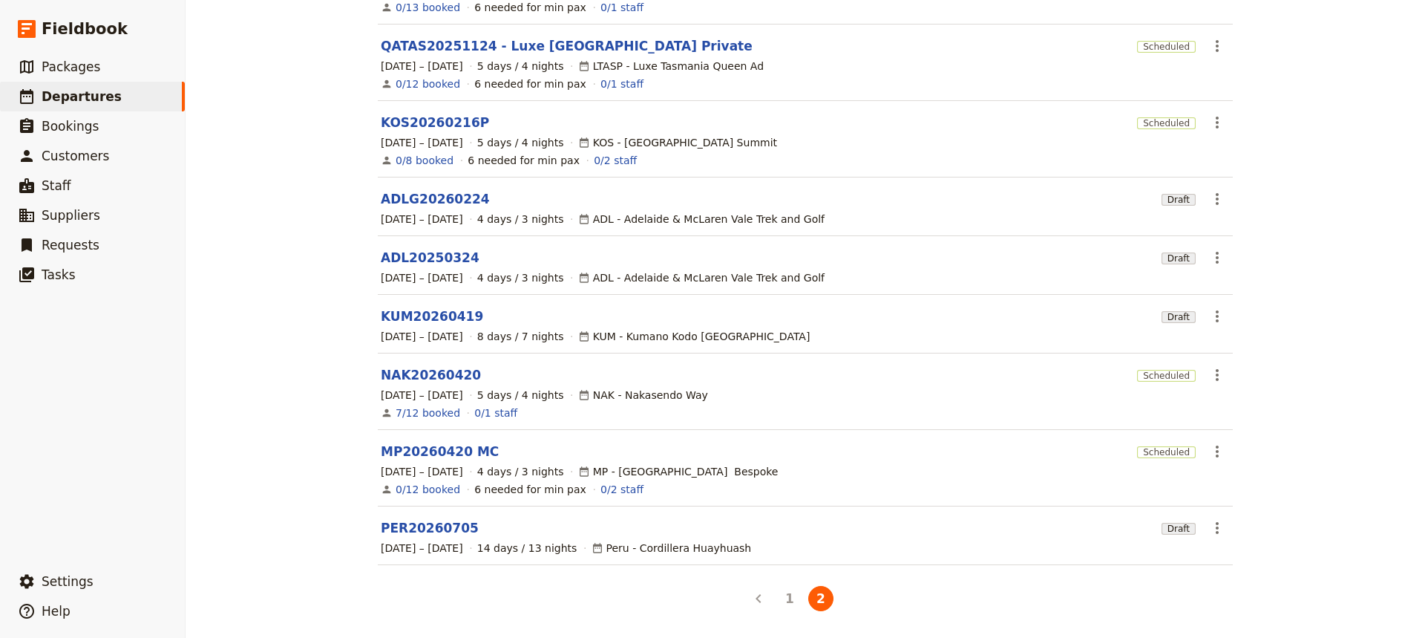
scroll to position [201, 0]
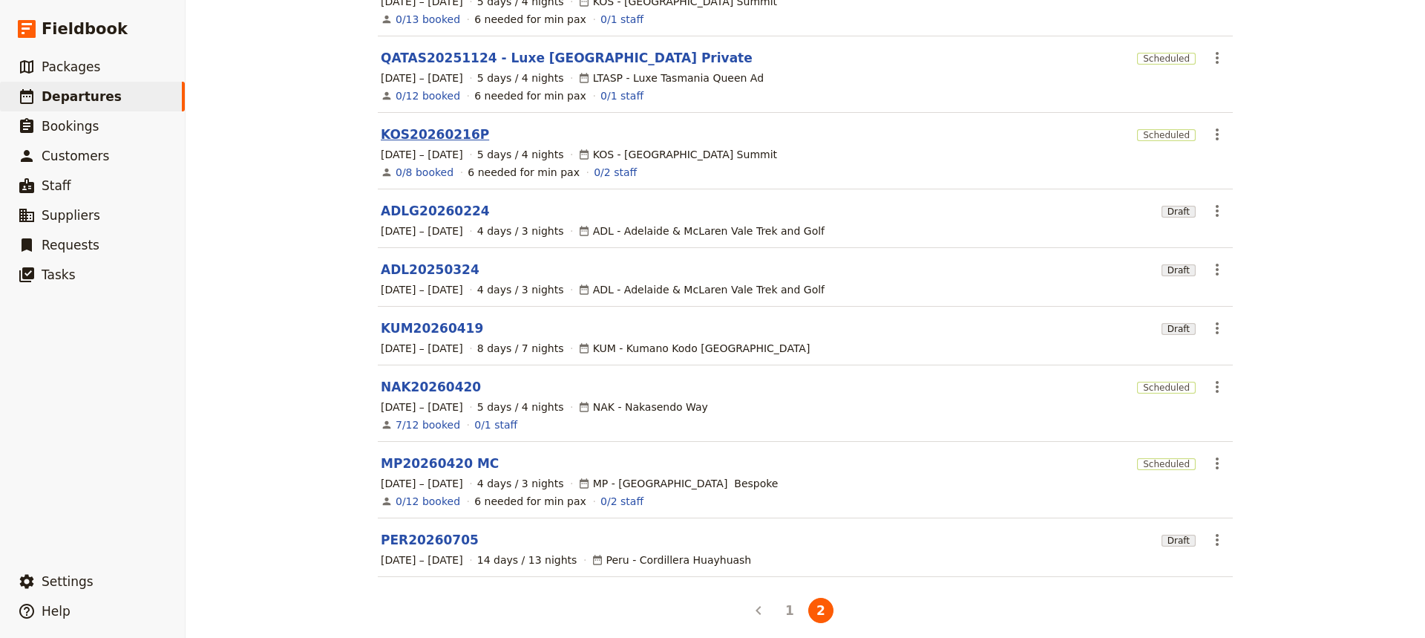
click at [416, 125] on link "KOS20260216P" at bounding box center [435, 134] width 108 height 18
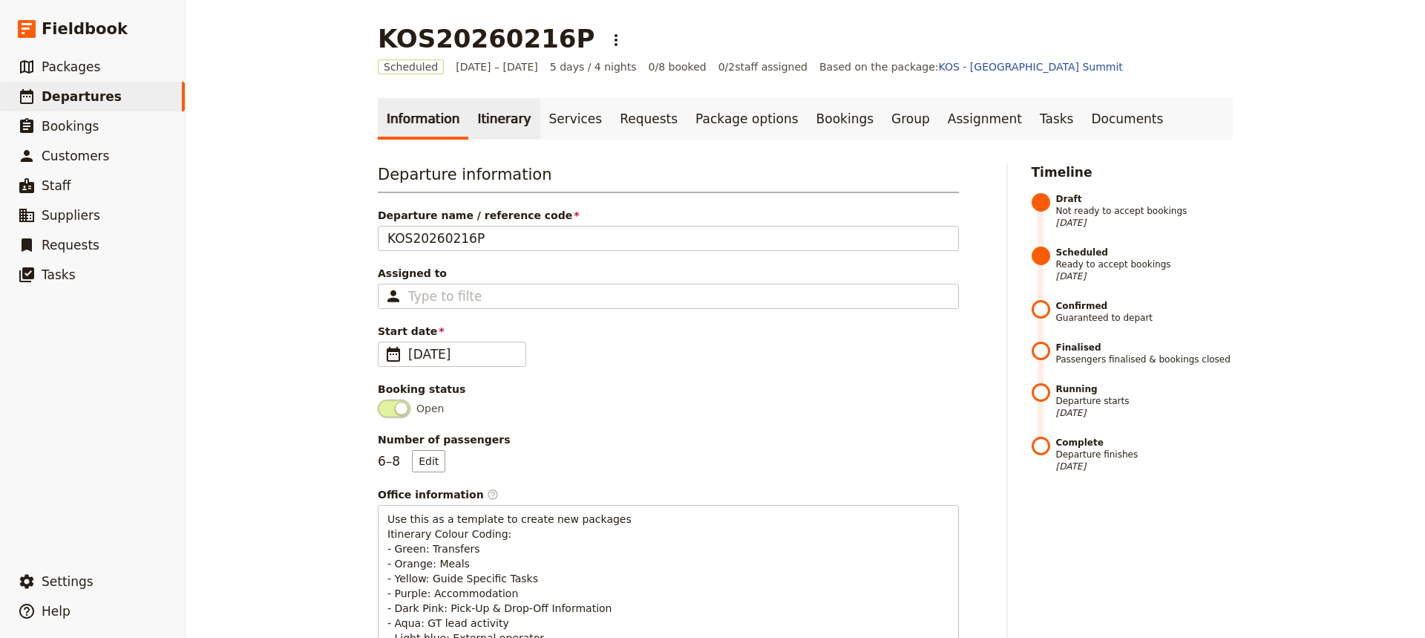
click at [483, 119] on link "Itinerary" at bounding box center [503, 119] width 71 height 42
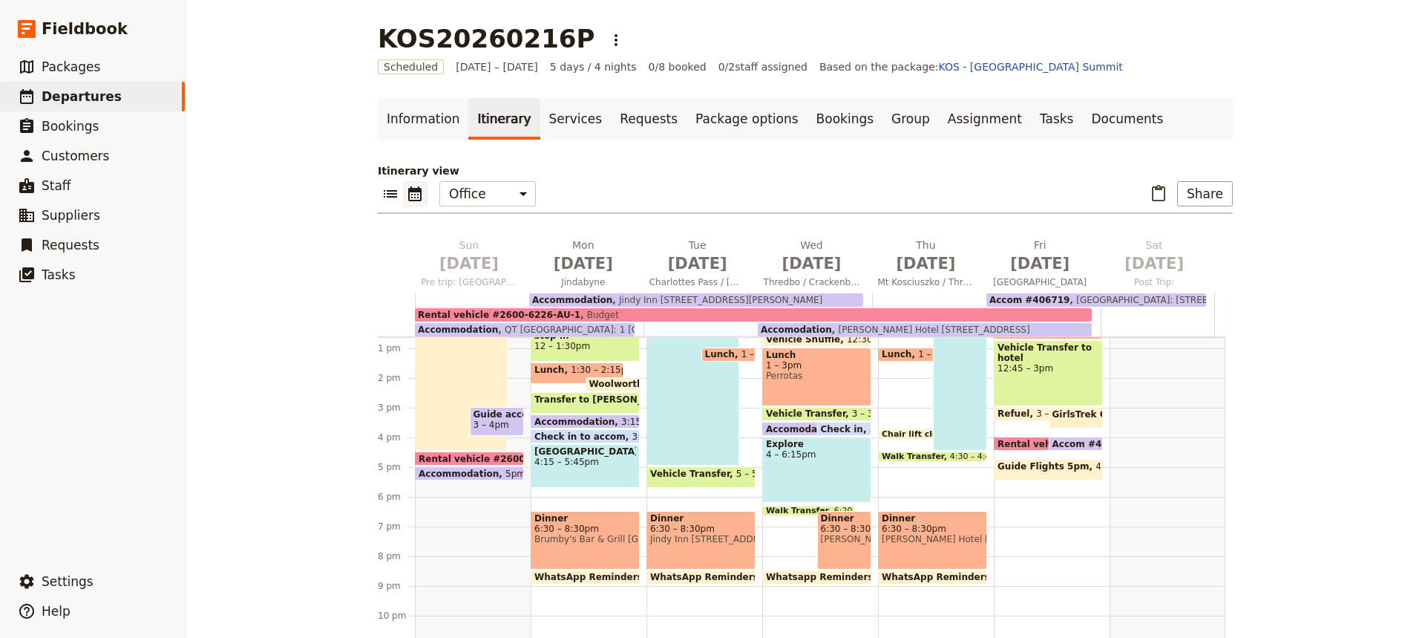
scroll to position [382, 0]
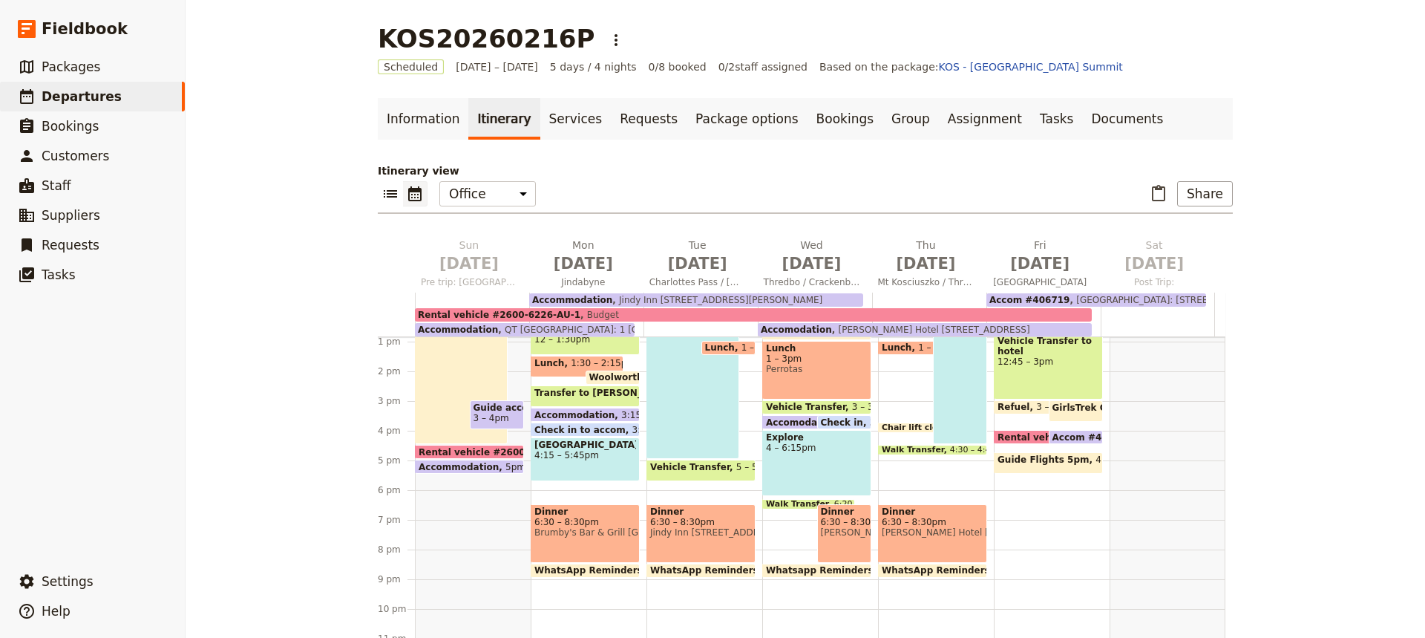
click at [795, 572] on span at bounding box center [817, 574] width 108 height 6
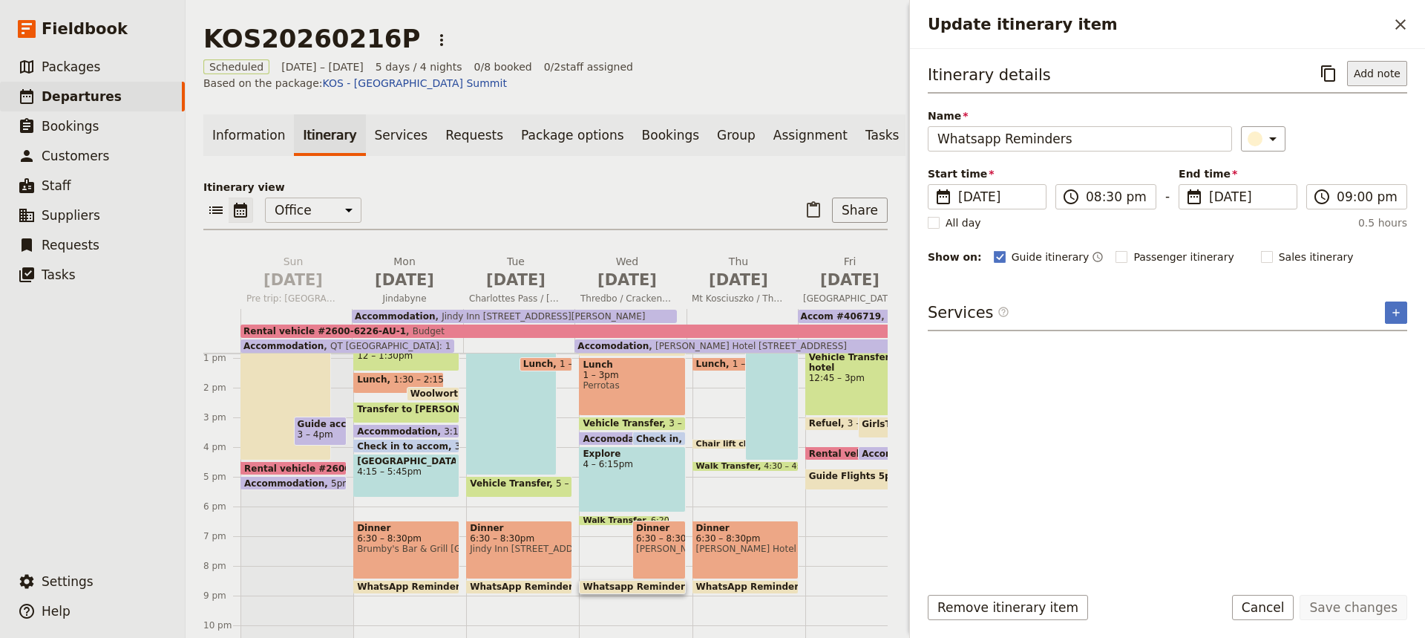
click at [1371, 76] on button "Add note" at bounding box center [1377, 73] width 60 height 25
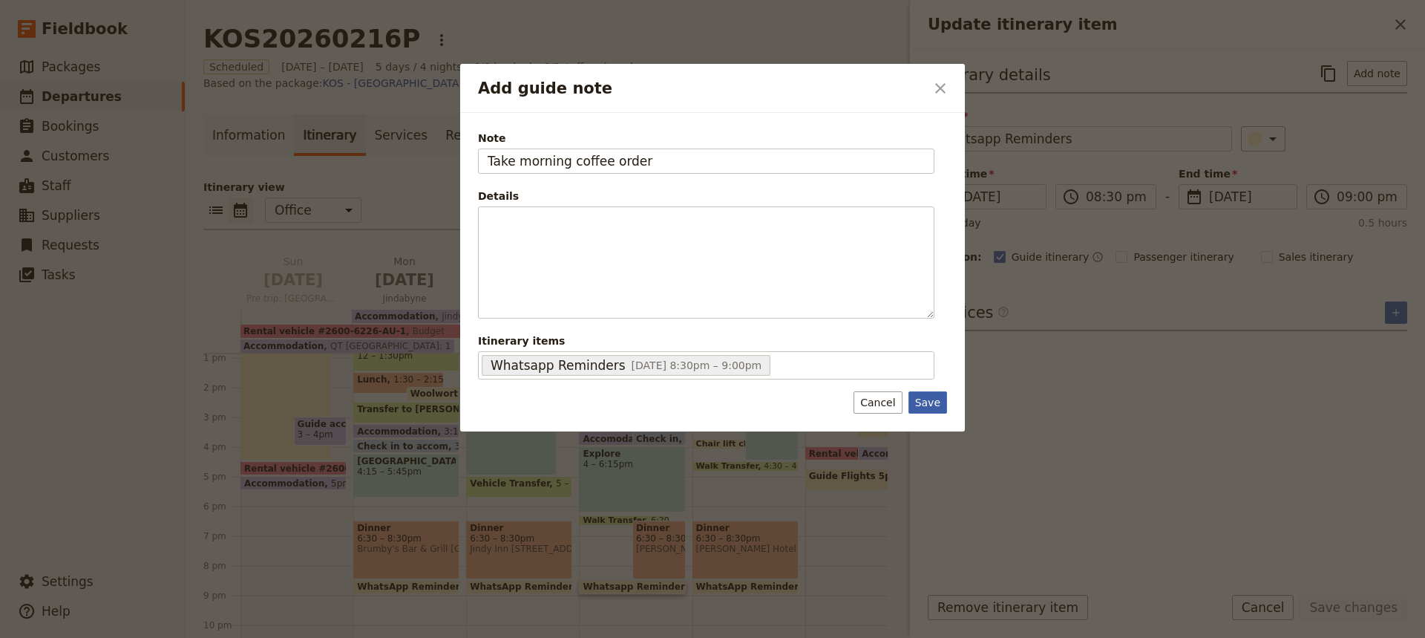
type input "Take morning coffee order"
click at [926, 405] on button "Save" at bounding box center [928, 402] width 39 height 22
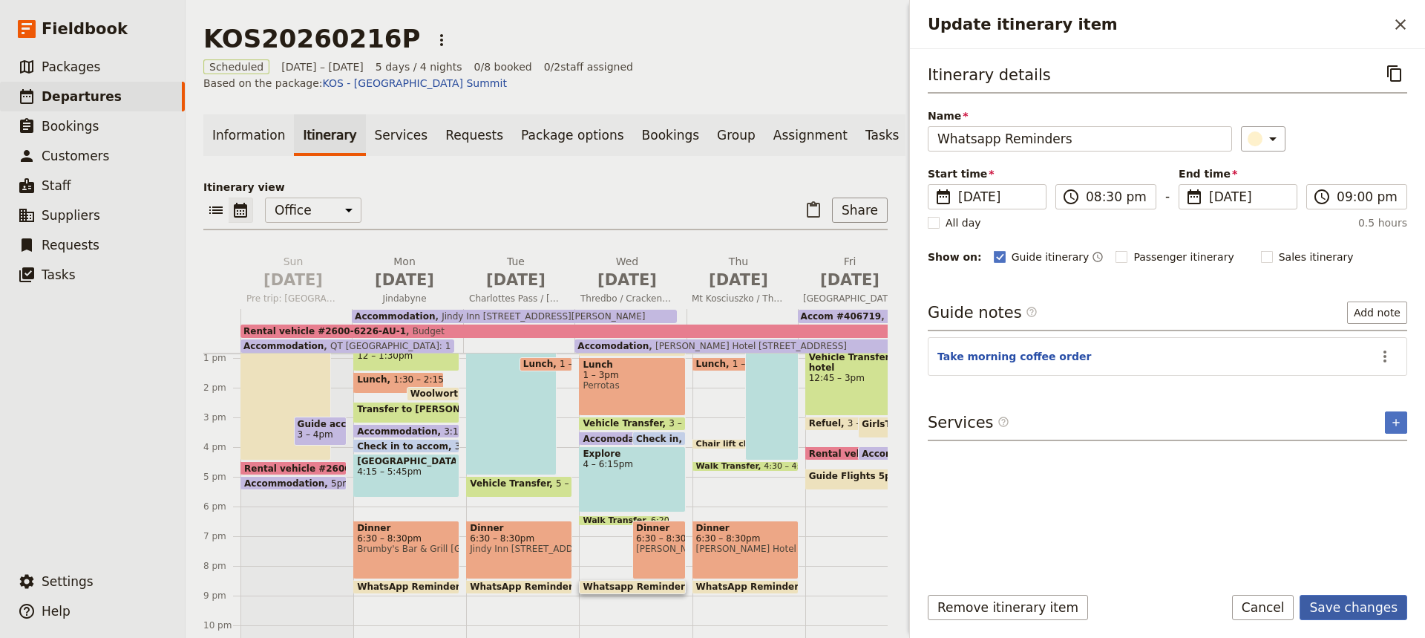
click at [1362, 609] on button "Save changes" at bounding box center [1354, 607] width 108 height 25
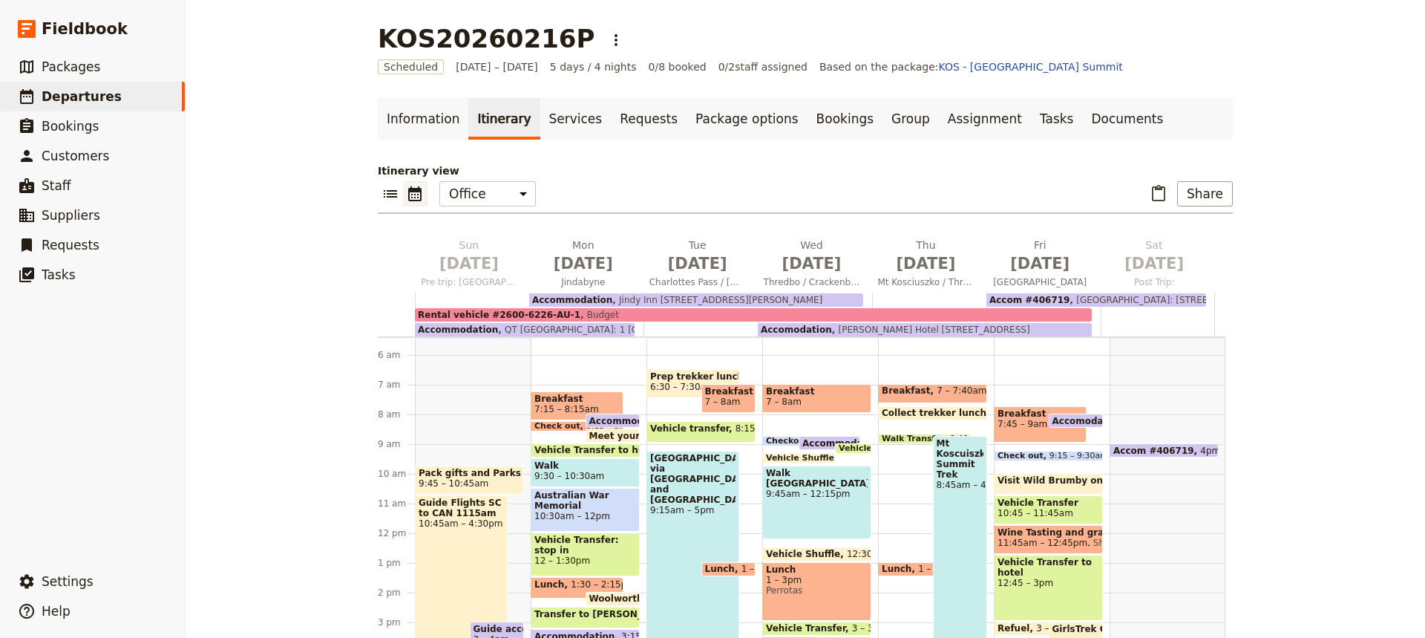
scroll to position [160, 0]
click at [912, 394] on span "Breakfast" at bounding box center [909, 391] width 55 height 10
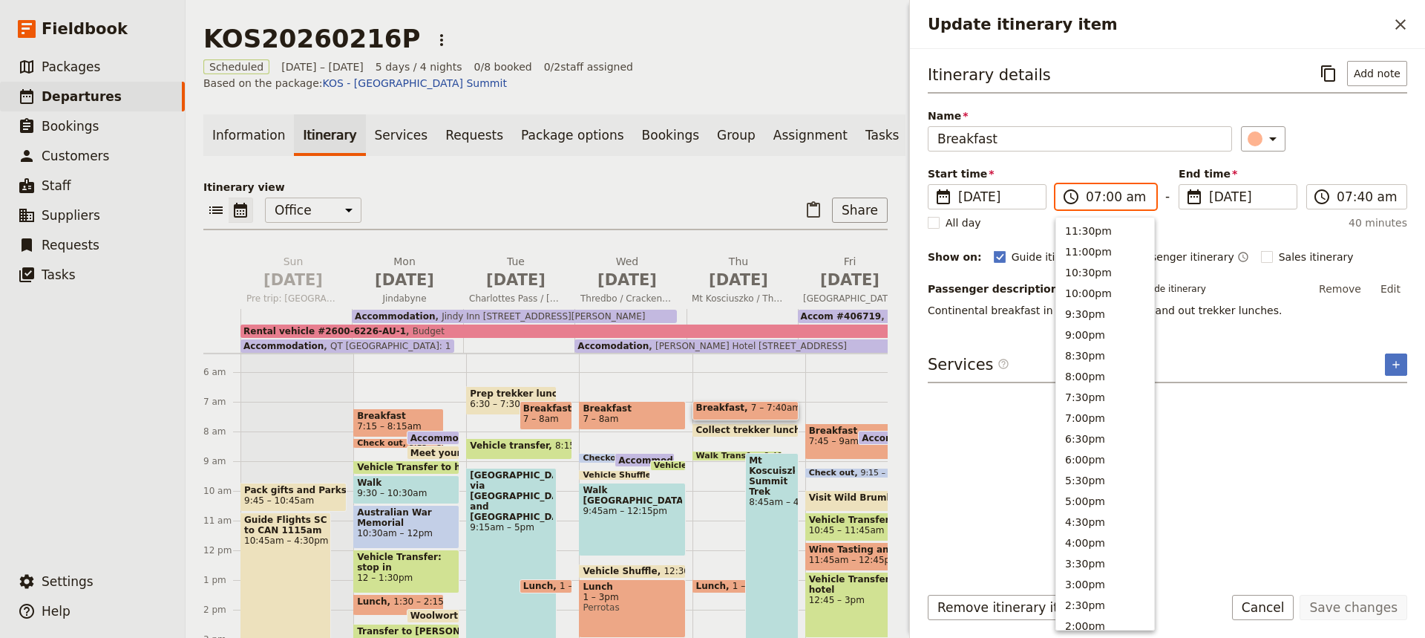
click at [1105, 199] on input "07:00 am" at bounding box center [1116, 197] width 61 height 18
click at [1077, 289] on button "8:00am" at bounding box center [1105, 289] width 98 height 21
type input "08:00 am"
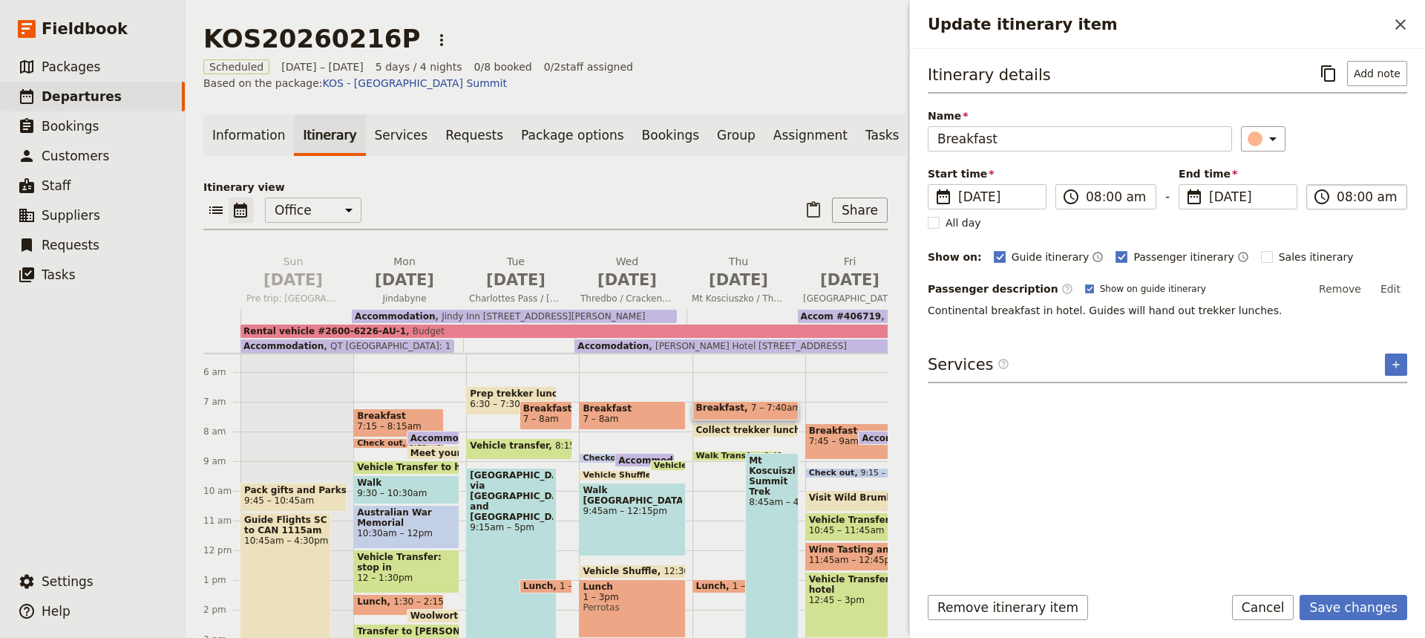
click at [1355, 199] on input "08:00 am" at bounding box center [1367, 197] width 61 height 18
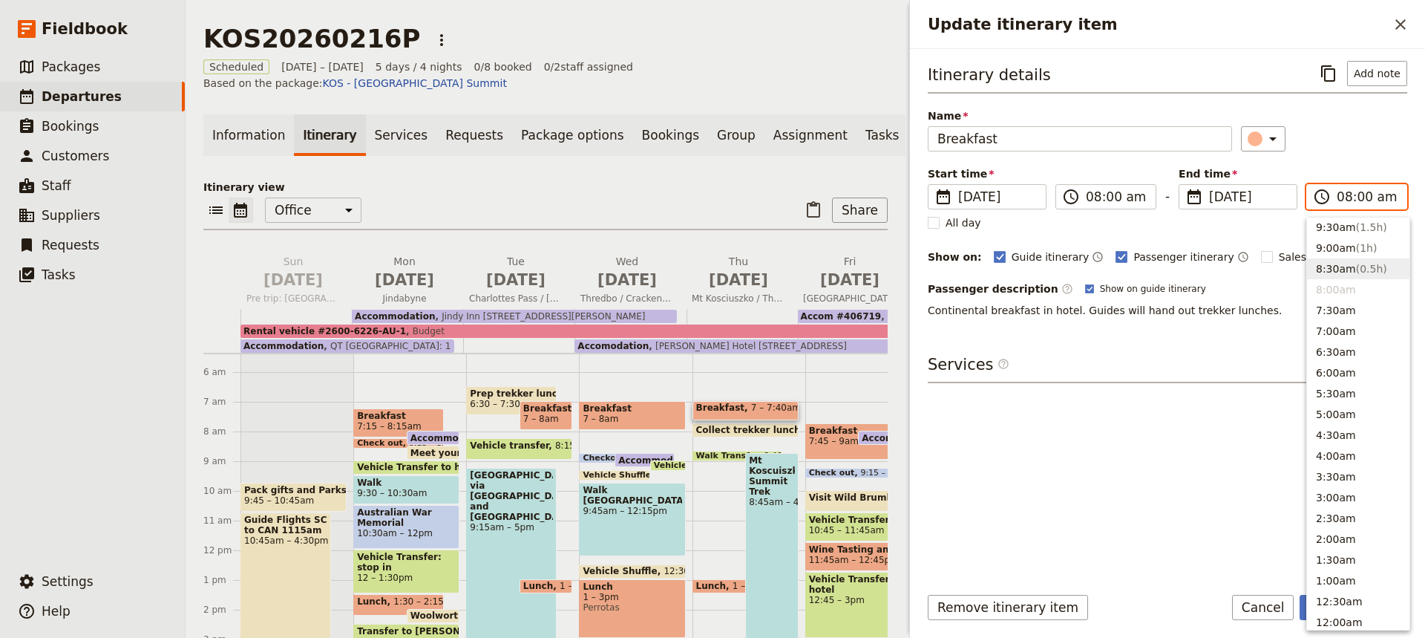
click at [1329, 269] on button "8:30am ( 0.5h )" at bounding box center [1358, 268] width 102 height 21
type input "08:30 am"
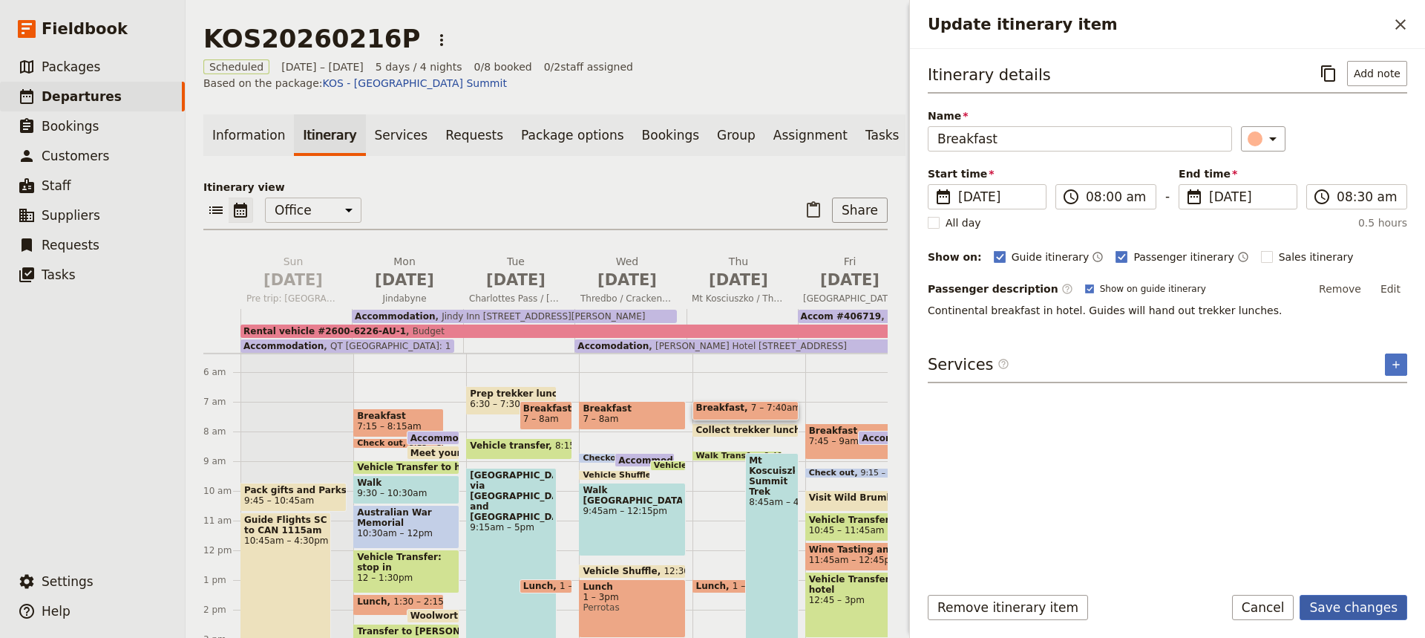
click at [1353, 607] on button "Save changes" at bounding box center [1354, 607] width 108 height 25
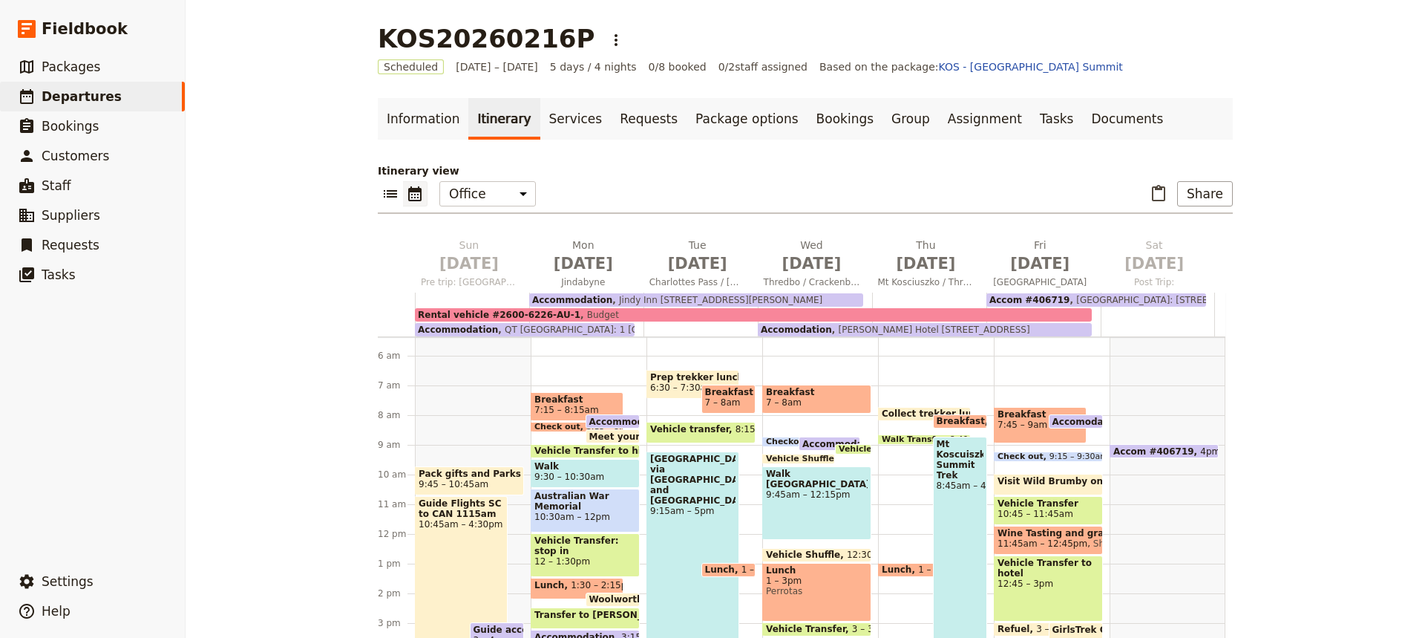
click at [905, 416] on span at bounding box center [924, 417] width 91 height 6
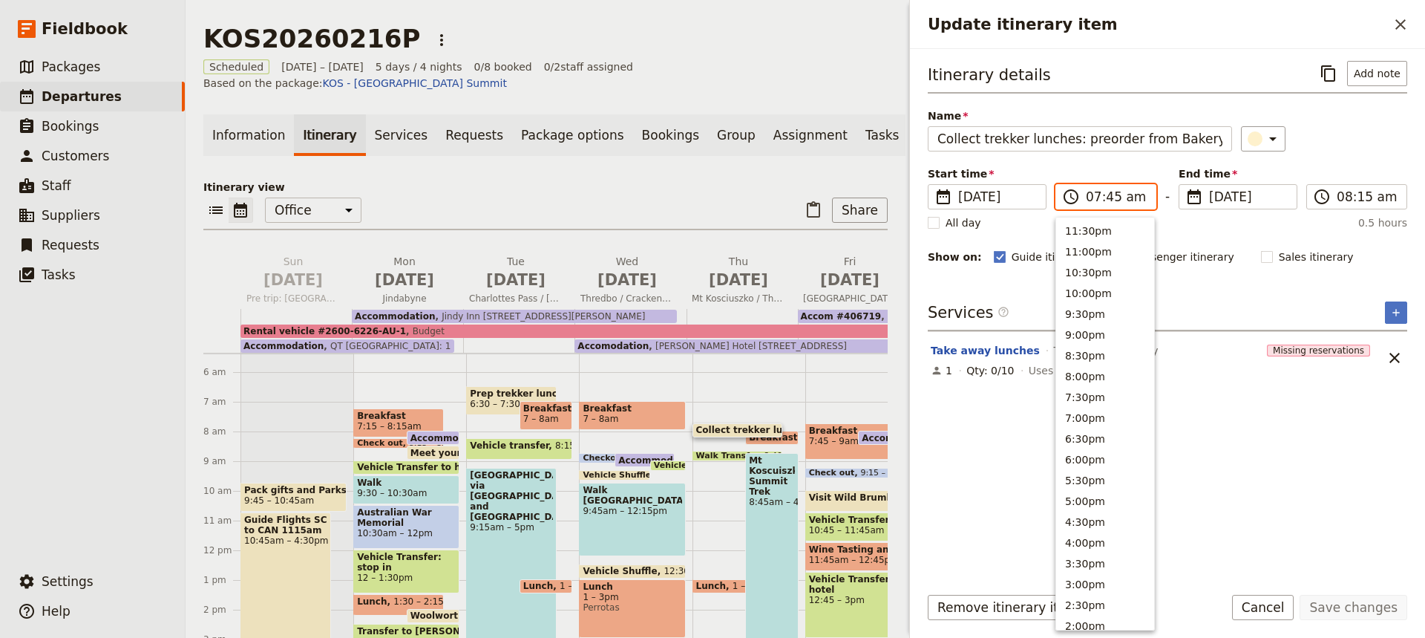
click at [1104, 201] on input "07:45 am" at bounding box center [1116, 197] width 61 height 18
click at [1077, 324] on button "7:00am" at bounding box center [1105, 325] width 98 height 21
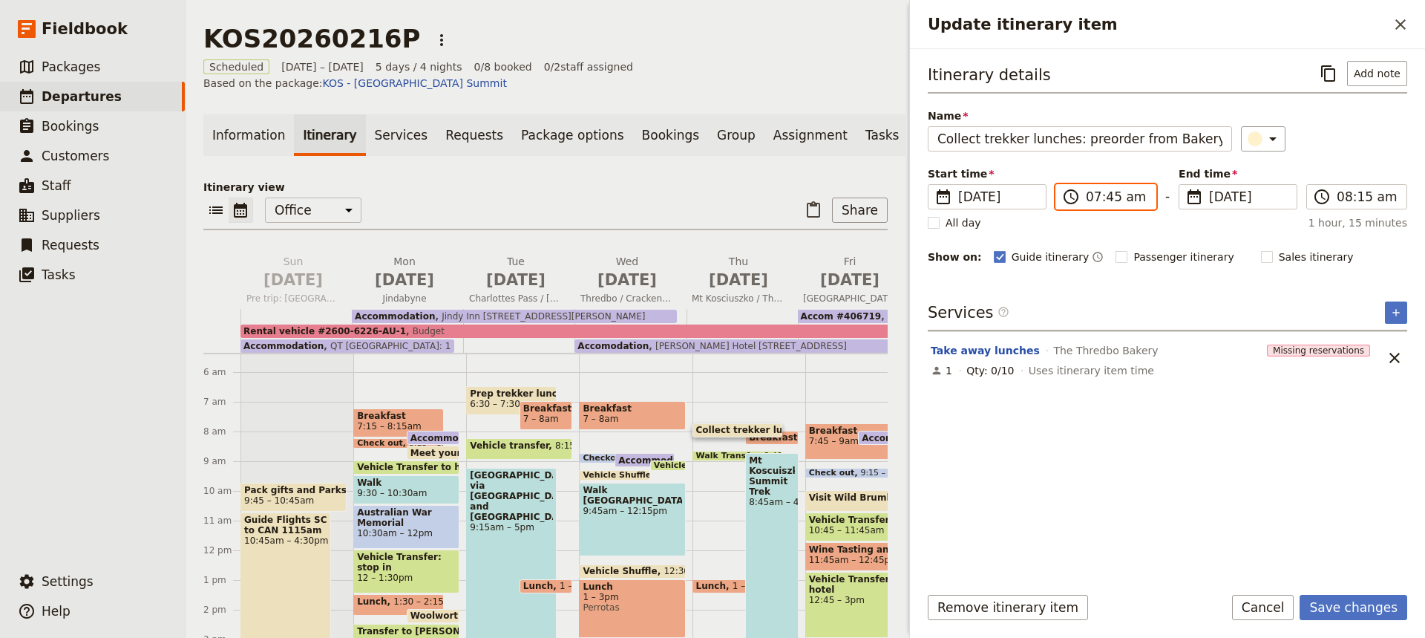
type input "07:00 am"
click at [1358, 197] on input "08:15 am" at bounding box center [1367, 197] width 61 height 18
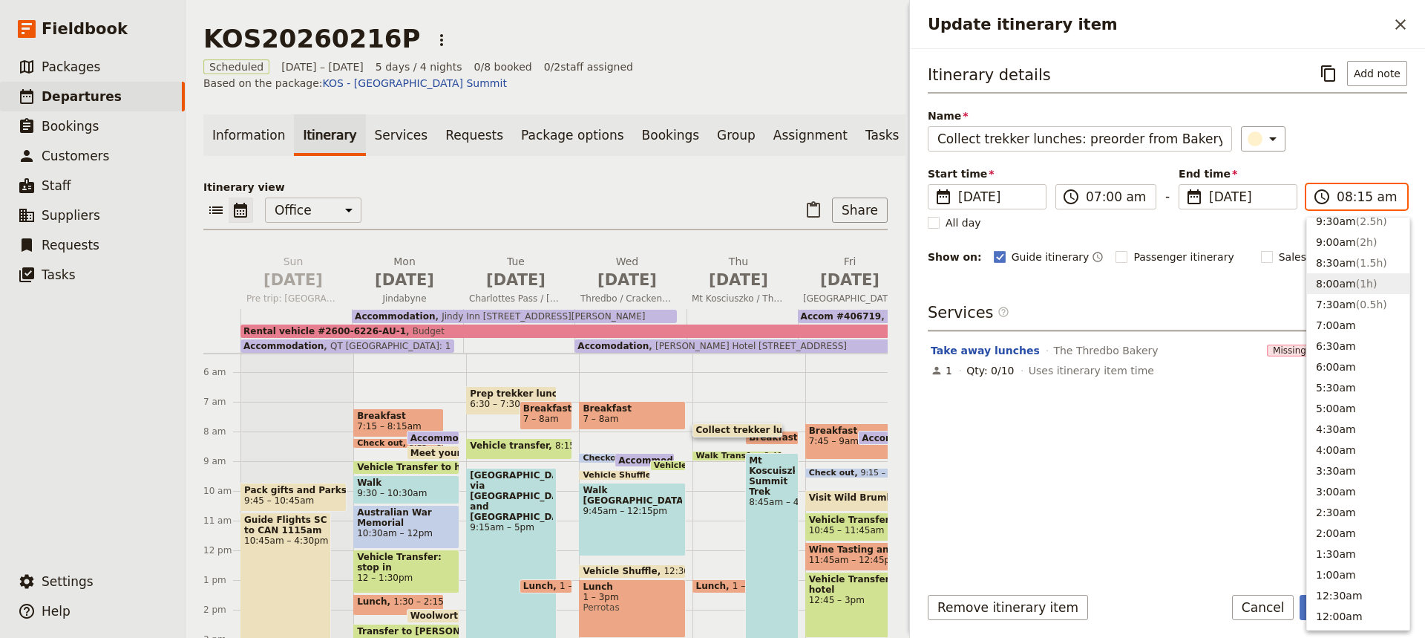
scroll to position [586, 0]
click at [1326, 307] on button "7:30am ( 0.5h )" at bounding box center [1358, 310] width 102 height 21
type input "07:30 am"
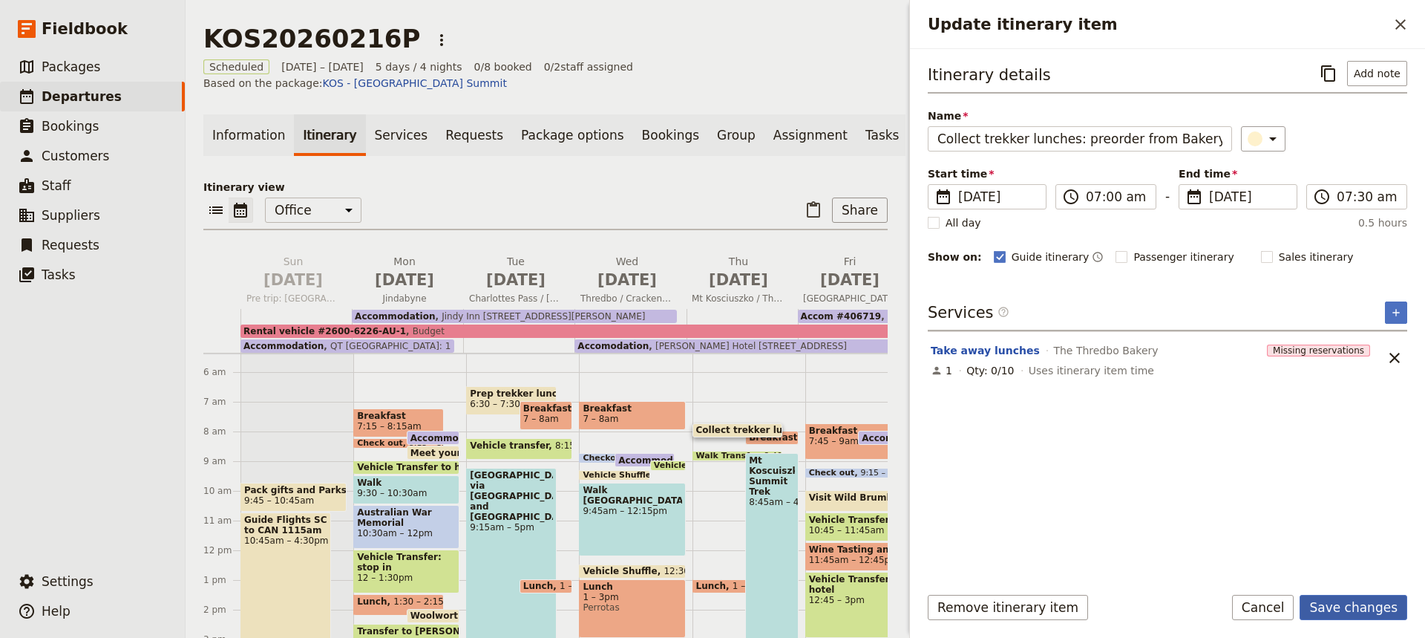
click at [1350, 606] on button "Save changes" at bounding box center [1354, 607] width 108 height 25
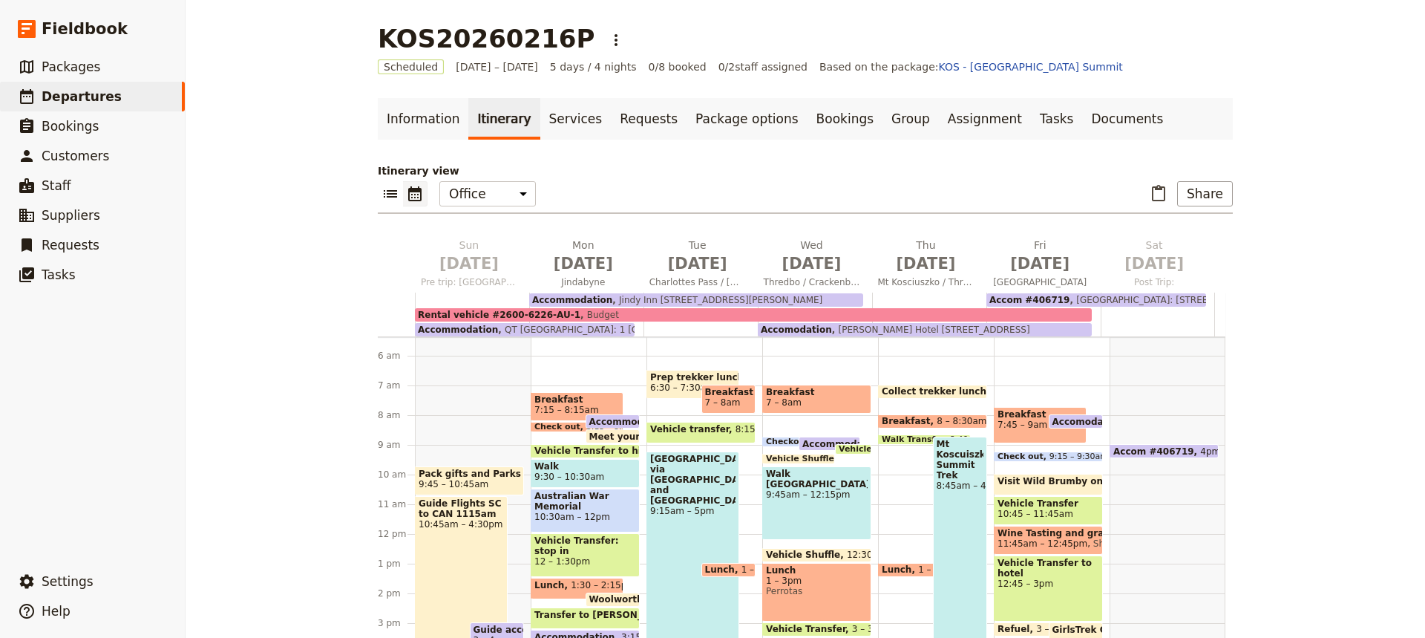
click at [887, 405] on div "Collect trekker lunches: preorder from Bakery 7 – 7:30am The Thredbo Bakery Bre…" at bounding box center [936, 533] width 116 height 713
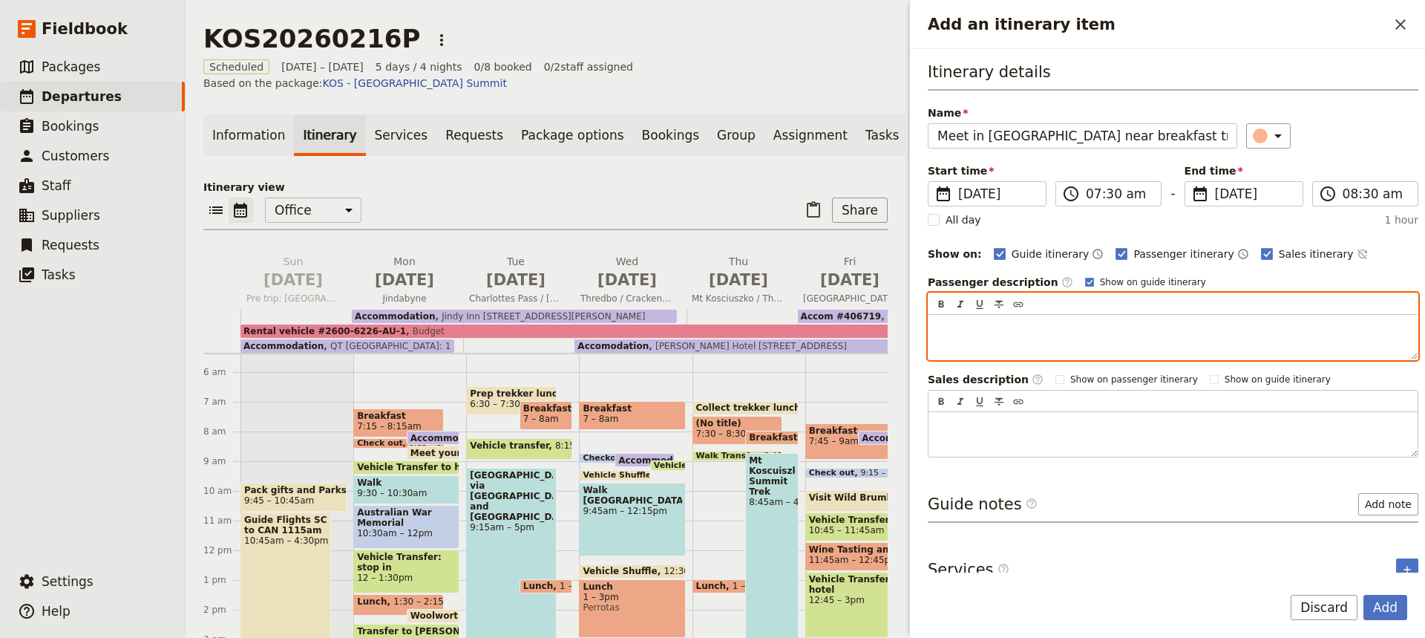
click at [937, 325] on div "Add an itinerary item" at bounding box center [1173, 337] width 489 height 45
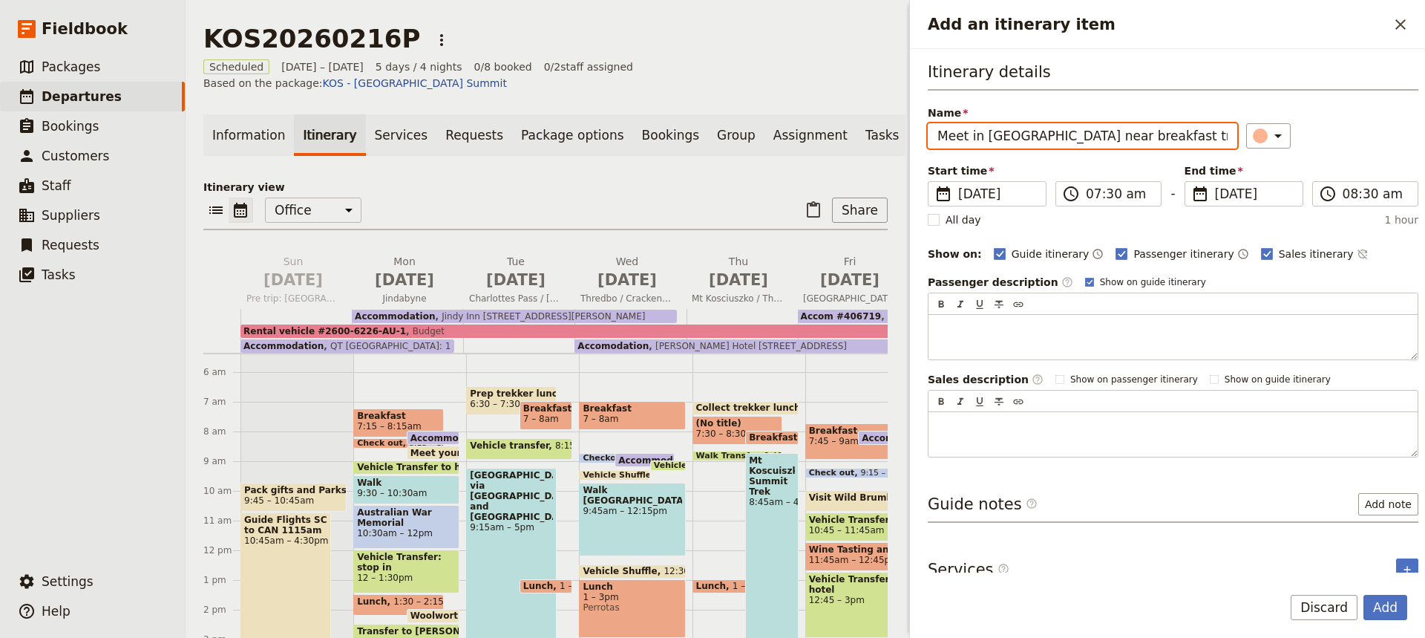
click at [1094, 137] on input "Meet in [GEOGRAPHIC_DATA] near breakfast trek ready" at bounding box center [1083, 135] width 310 height 25
type input "Meet in [GEOGRAPHIC_DATA], trek ready"
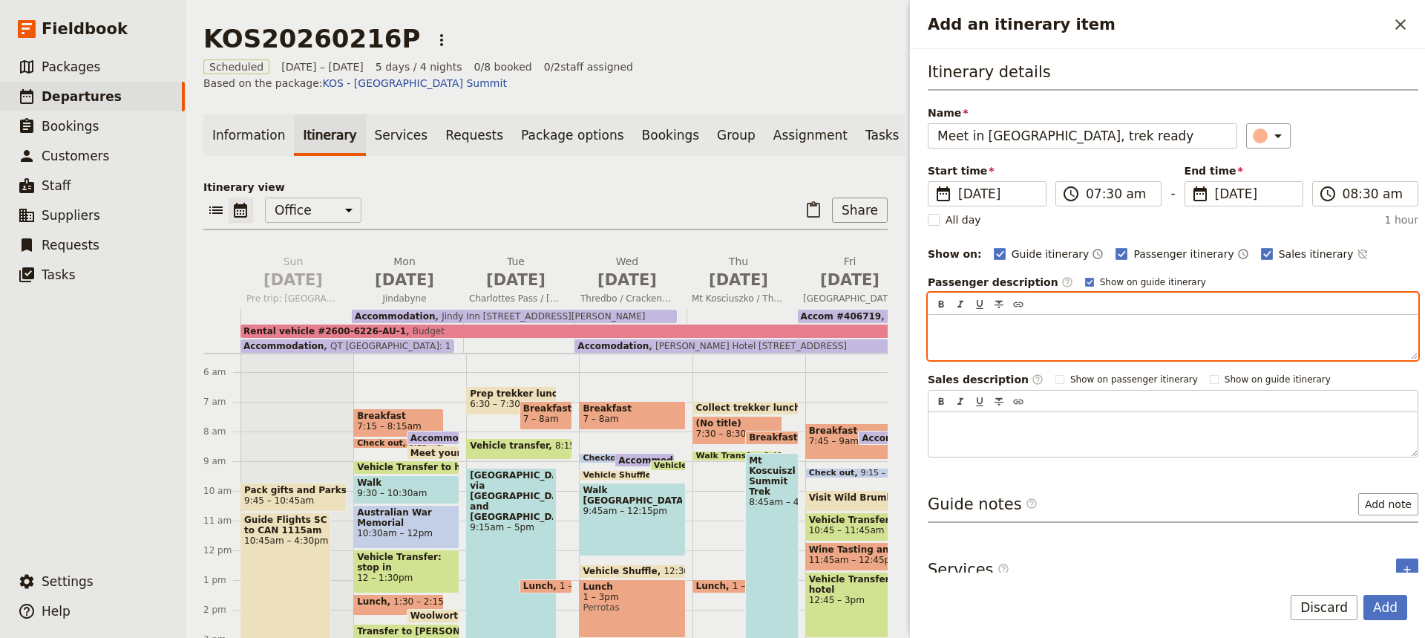
click at [935, 324] on div "Add an itinerary item" at bounding box center [1173, 337] width 489 height 45
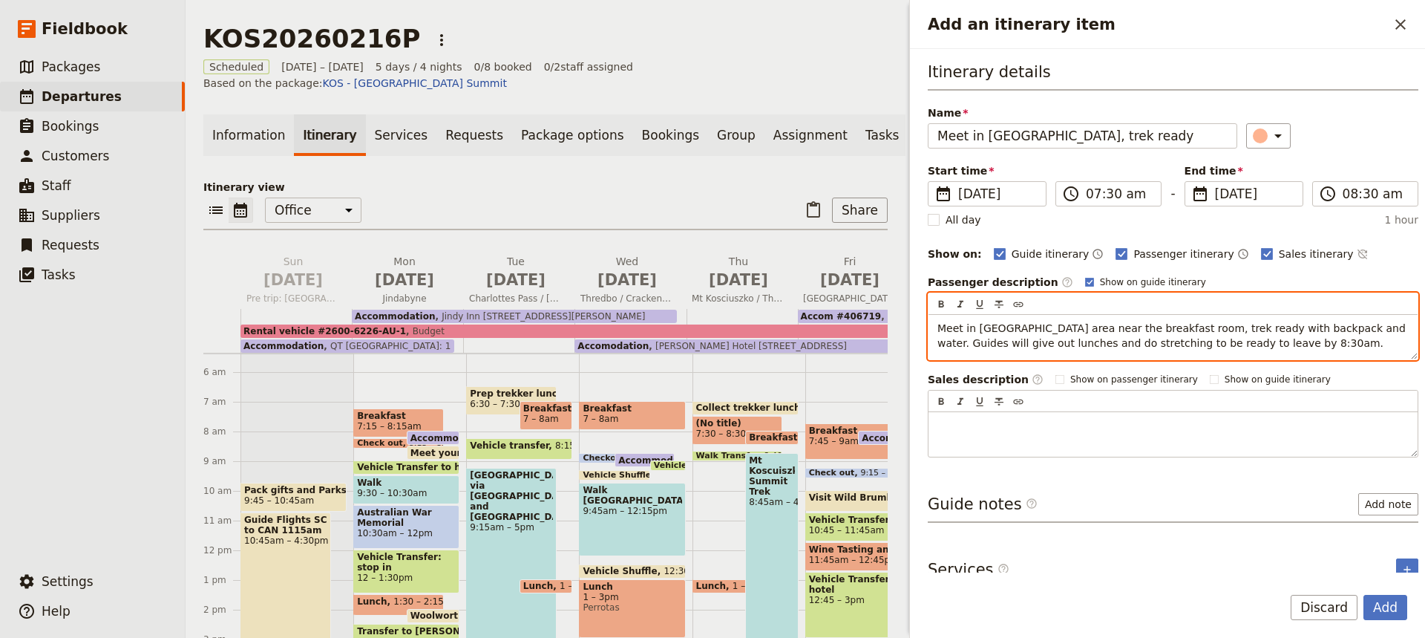
click at [1154, 343] on span "Meet in [GEOGRAPHIC_DATA] area near the breakfast room, trek ready with backpac…" at bounding box center [1173, 335] width 471 height 27
click at [1247, 342] on span "Meet in [GEOGRAPHIC_DATA] area near the breakfast room, trek ready with backpac…" at bounding box center [1173, 343] width 471 height 42
click at [1279, 341] on p "Meet in [GEOGRAPHIC_DATA] area near the breakfast room, trek ready with backpac…" at bounding box center [1173, 343] width 471 height 45
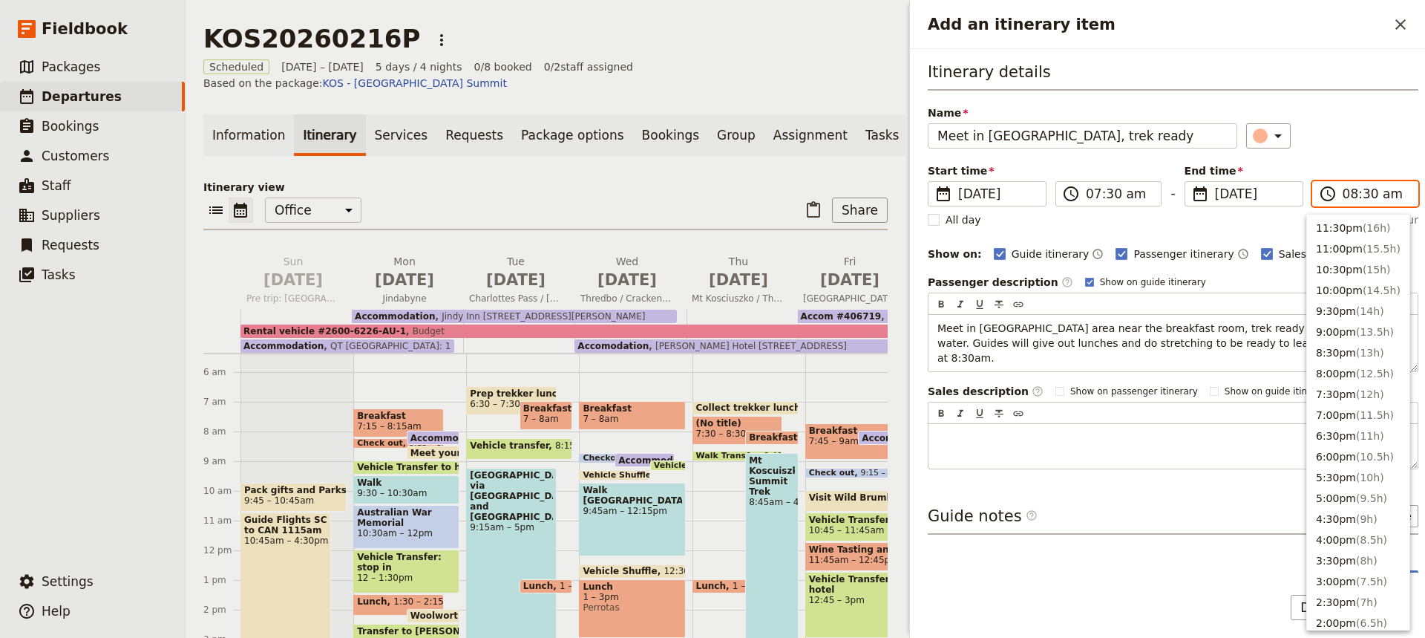
click at [1362, 189] on input "08:30 am" at bounding box center [1376, 194] width 66 height 18
click at [1326, 284] on button "8:00am ( 0.5h )" at bounding box center [1358, 286] width 102 height 21
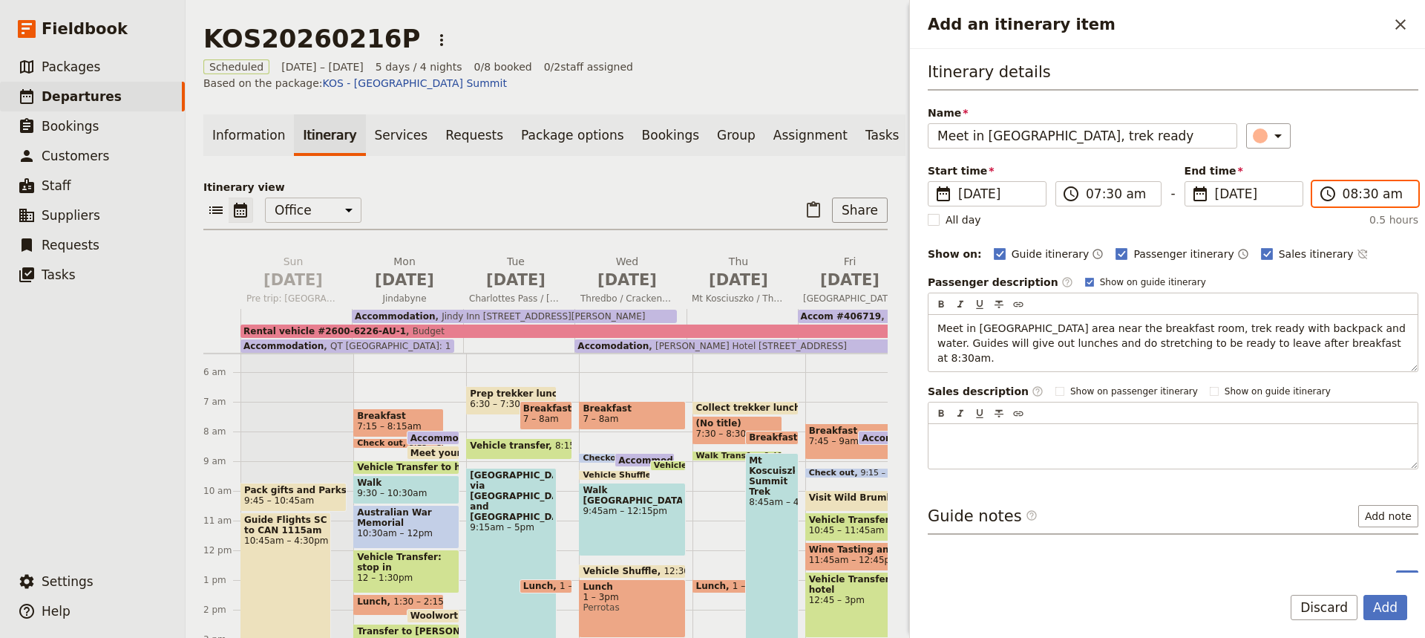
type input "08:00 am"
click at [1384, 609] on button "Add" at bounding box center [1386, 607] width 44 height 25
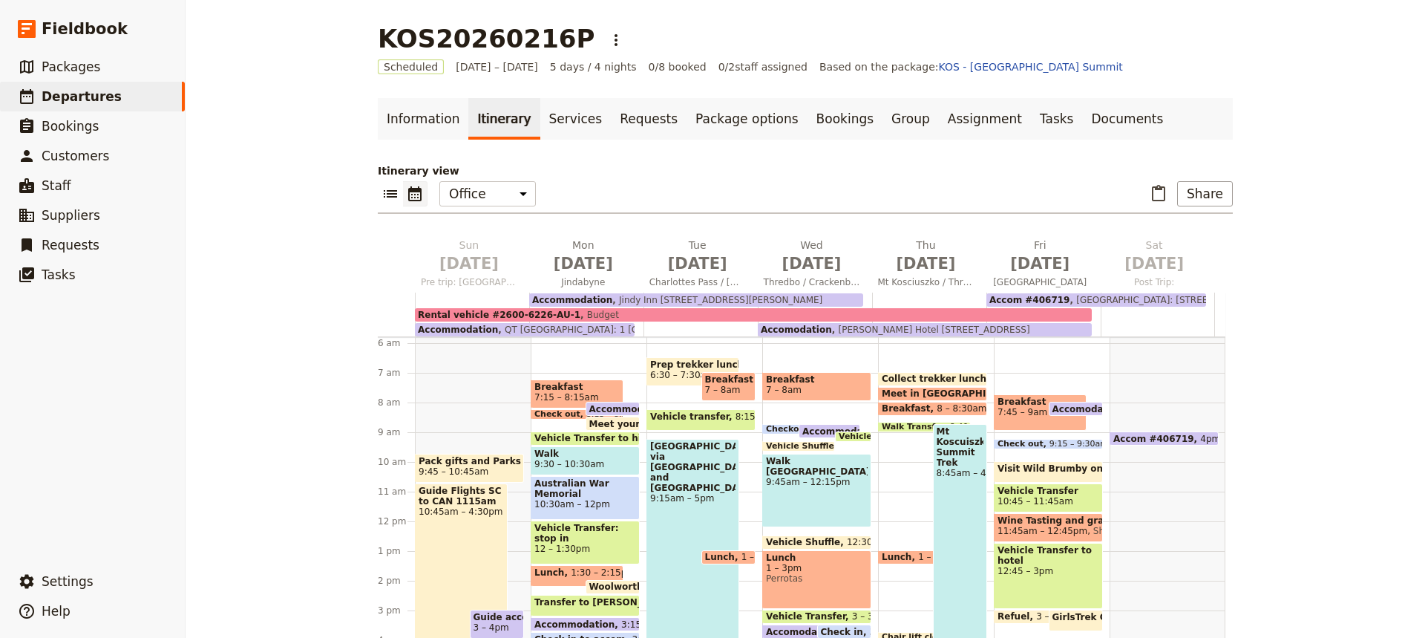
scroll to position [170, 0]
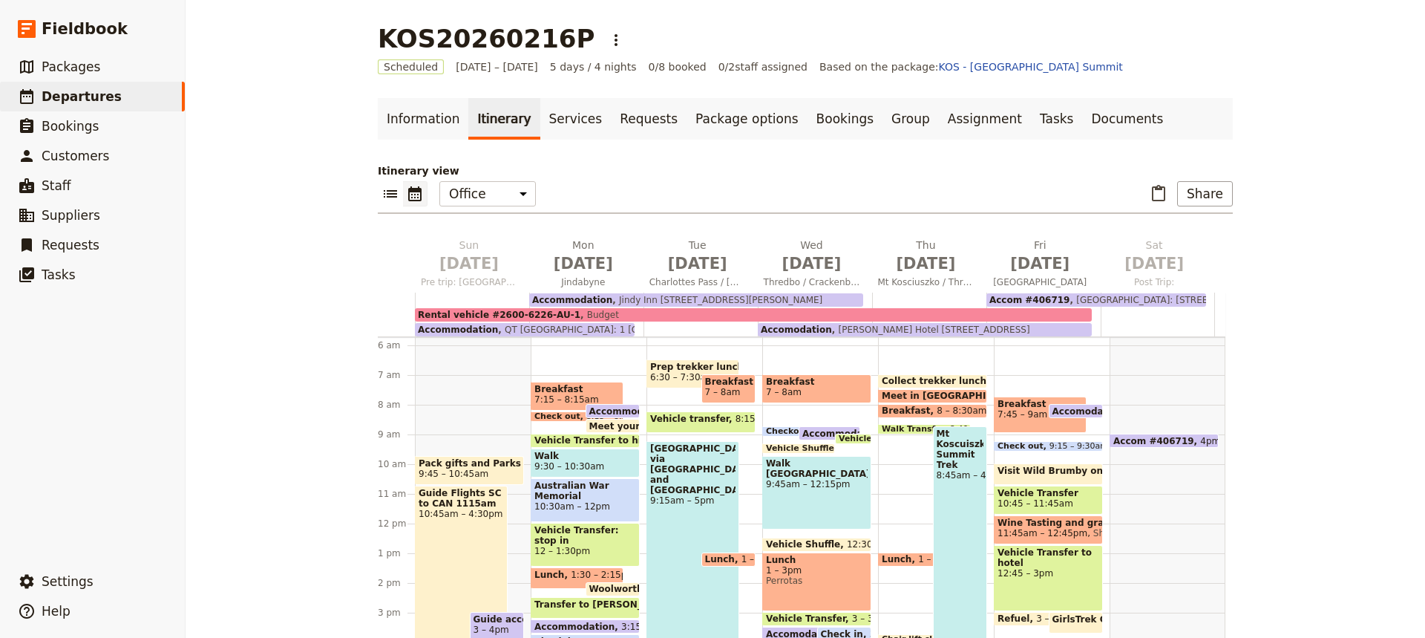
click at [915, 381] on span "Collect trekker lunches: preorder from Bakery" at bounding box center [1001, 381] width 238 height 10
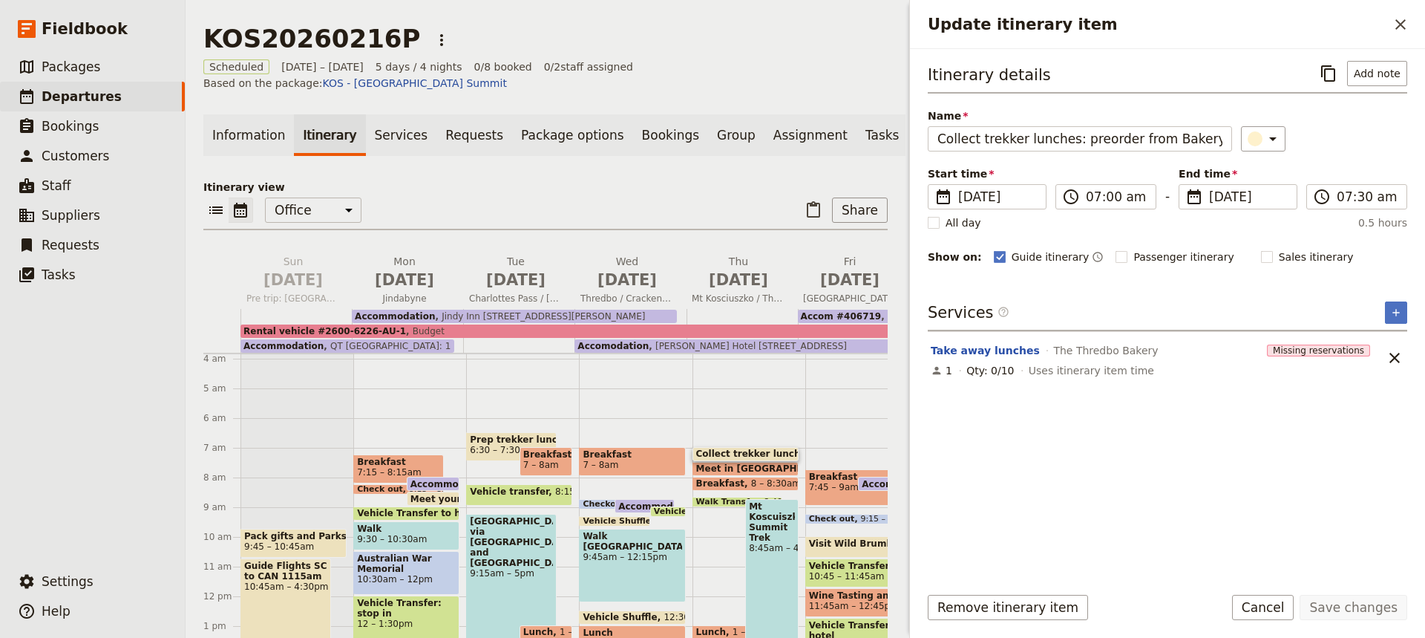
scroll to position [111, 0]
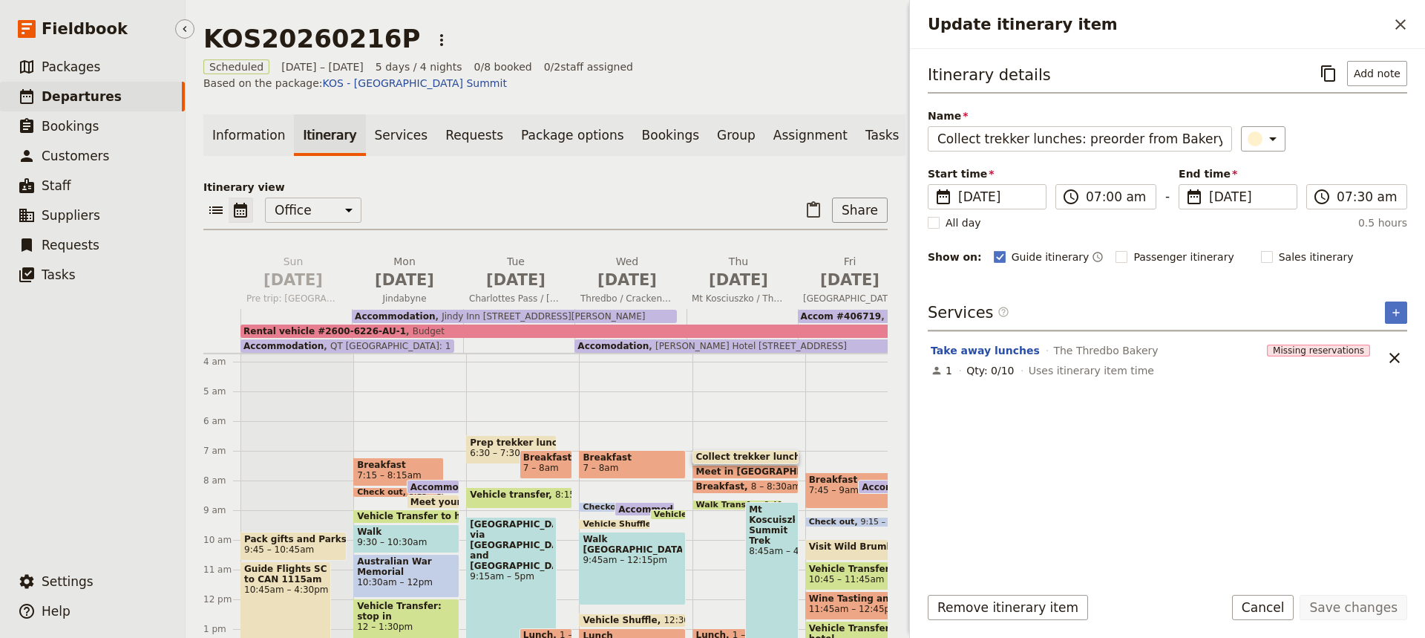
click at [57, 97] on span "Departures" at bounding box center [82, 96] width 80 height 15
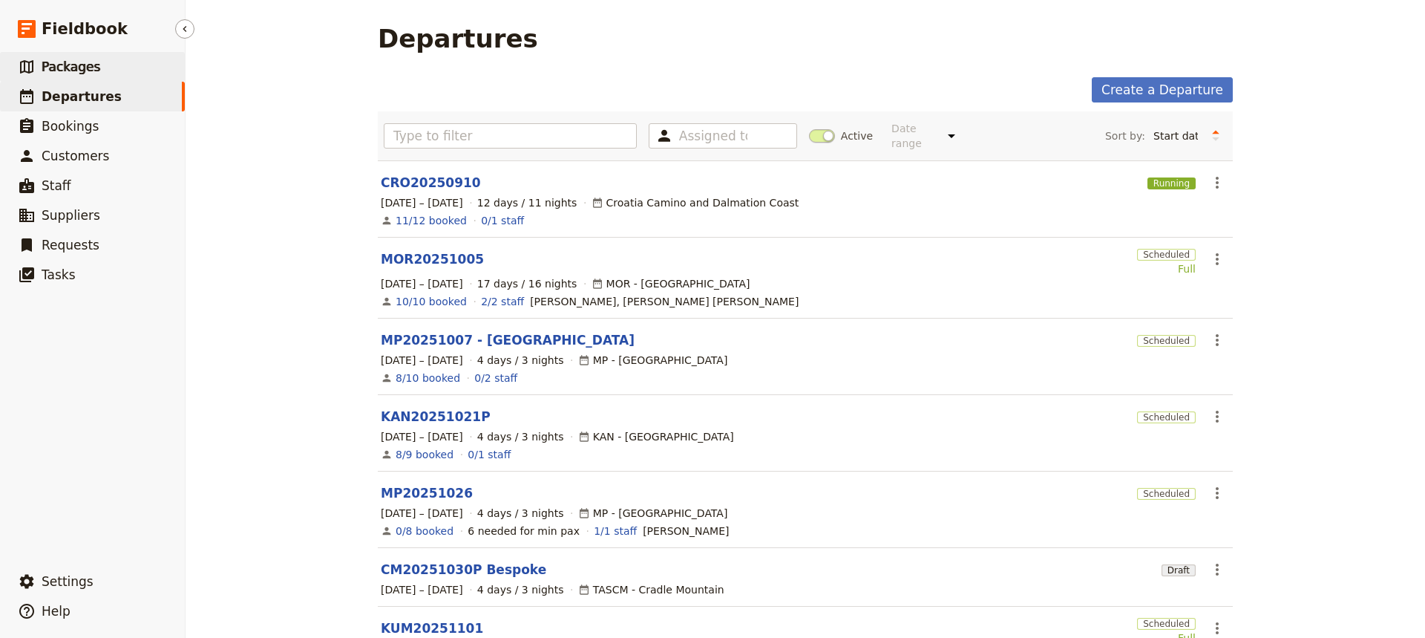
click at [61, 66] on span "Packages" at bounding box center [71, 66] width 59 height 15
